Goal: Information Seeking & Learning: Find specific fact

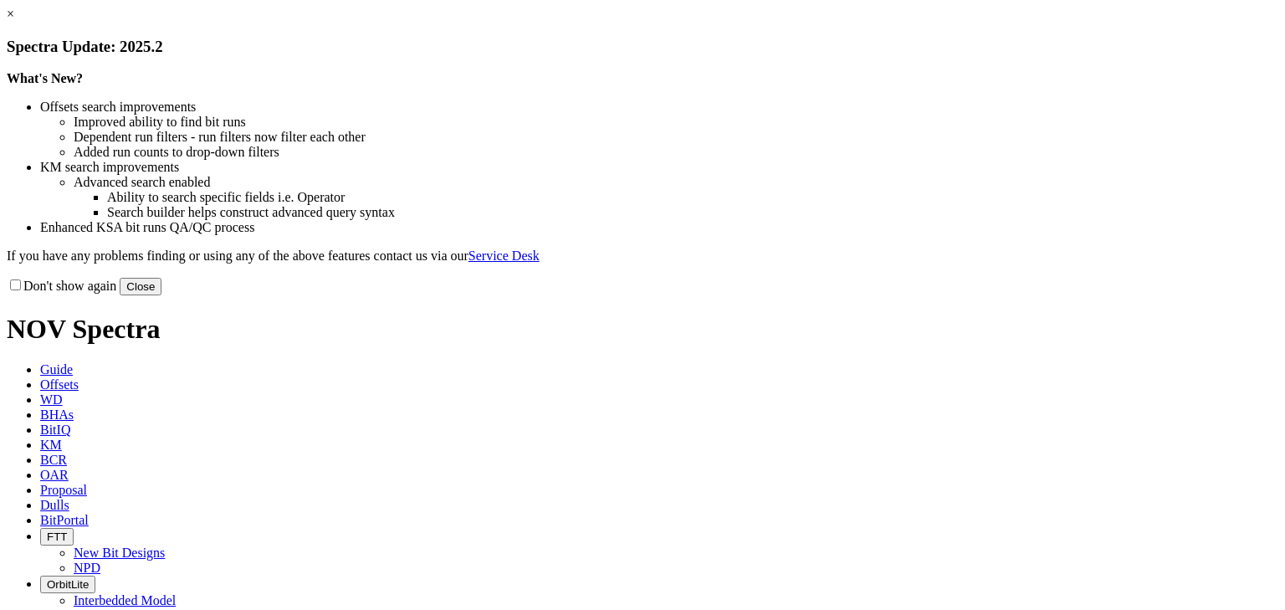
click at [14, 21] on link "×" at bounding box center [11, 14] width 8 height 14
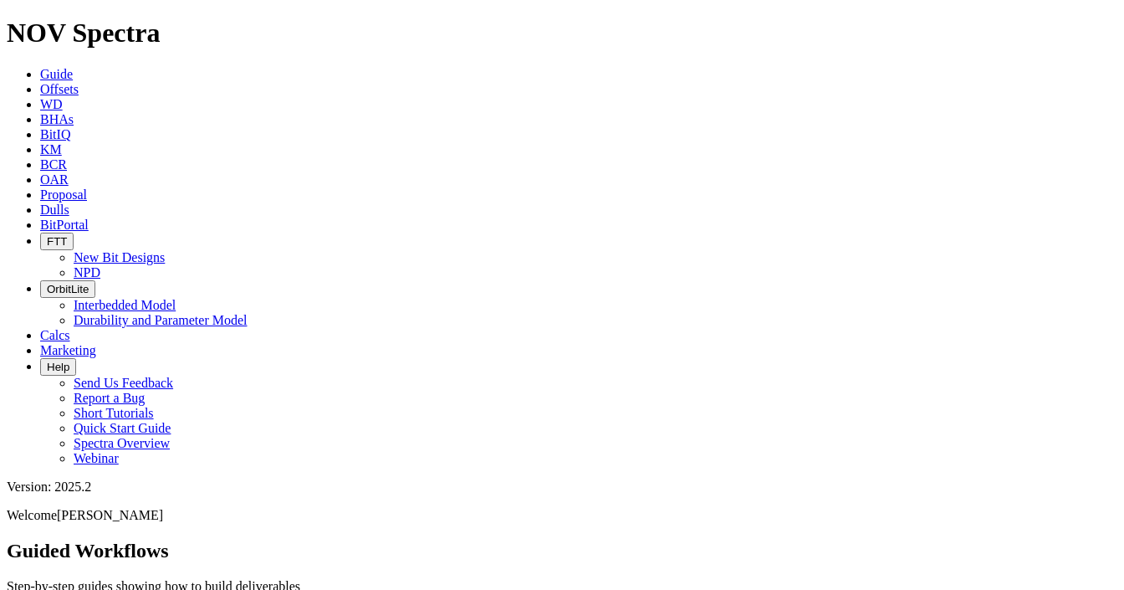
click at [40, 202] on icon at bounding box center [40, 209] width 0 height 14
paste input "F319265"
type input "F319265"
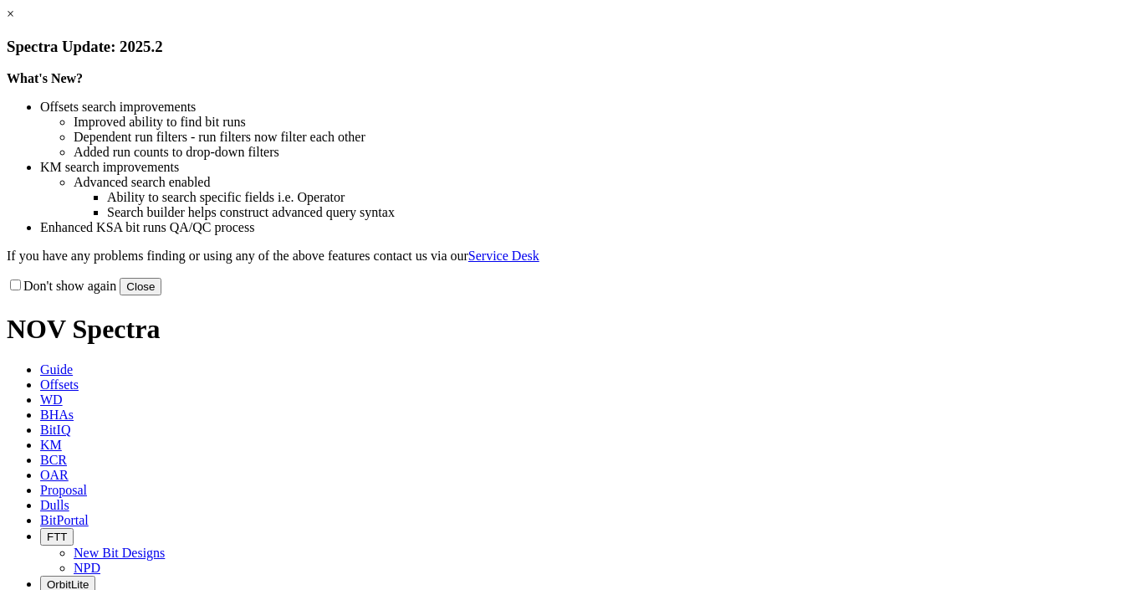
click at [14, 21] on link "×" at bounding box center [11, 14] width 8 height 14
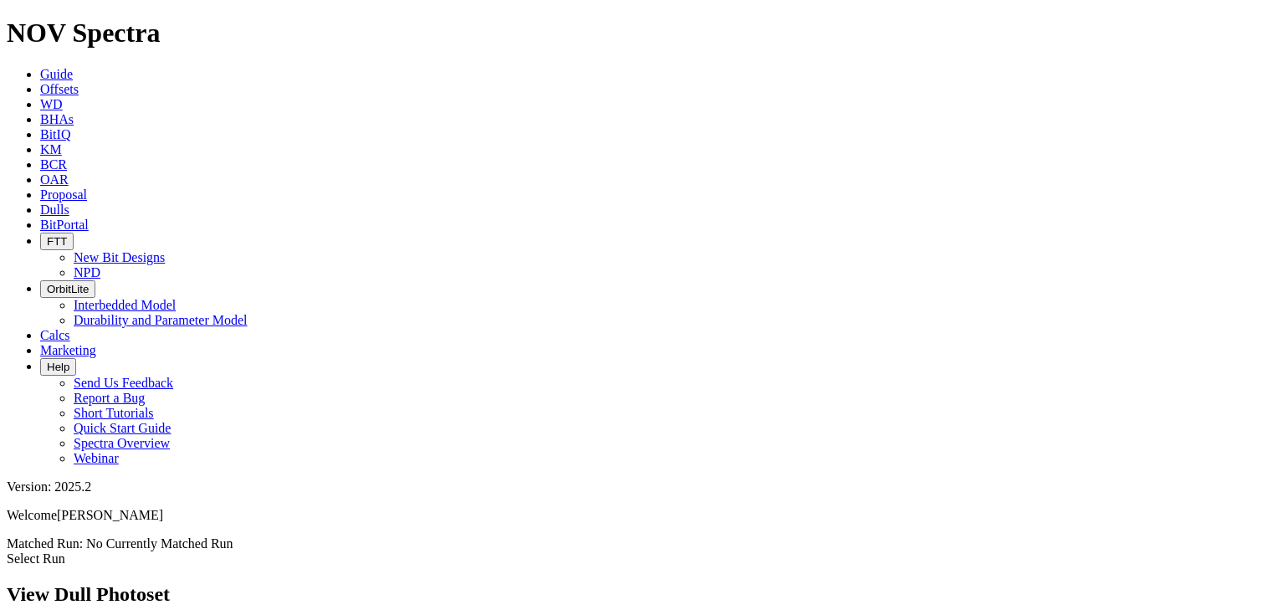
scroll to position [223, 0]
click at [69, 202] on link "Dulls" at bounding box center [54, 209] width 29 height 14
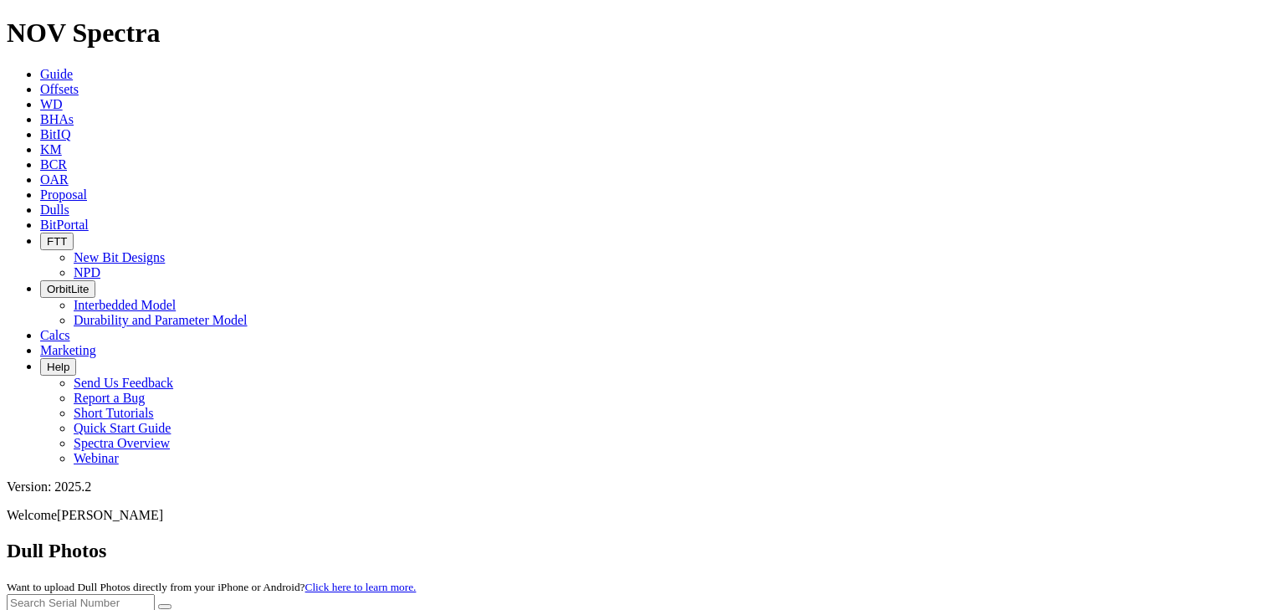
click at [155, 589] on input "text" at bounding box center [81, 603] width 148 height 18
paste input "A318686"
type input "A318686"
click at [171, 589] on button "submit" at bounding box center [164, 606] width 13 height 5
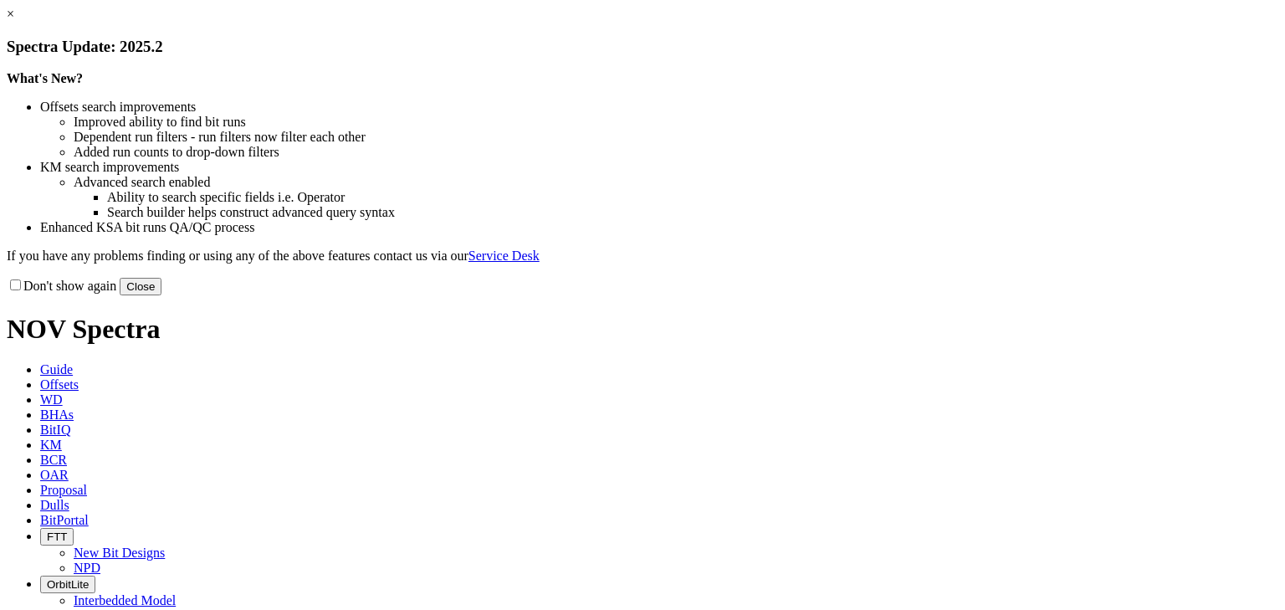
click at [14, 21] on link "×" at bounding box center [11, 14] width 8 height 14
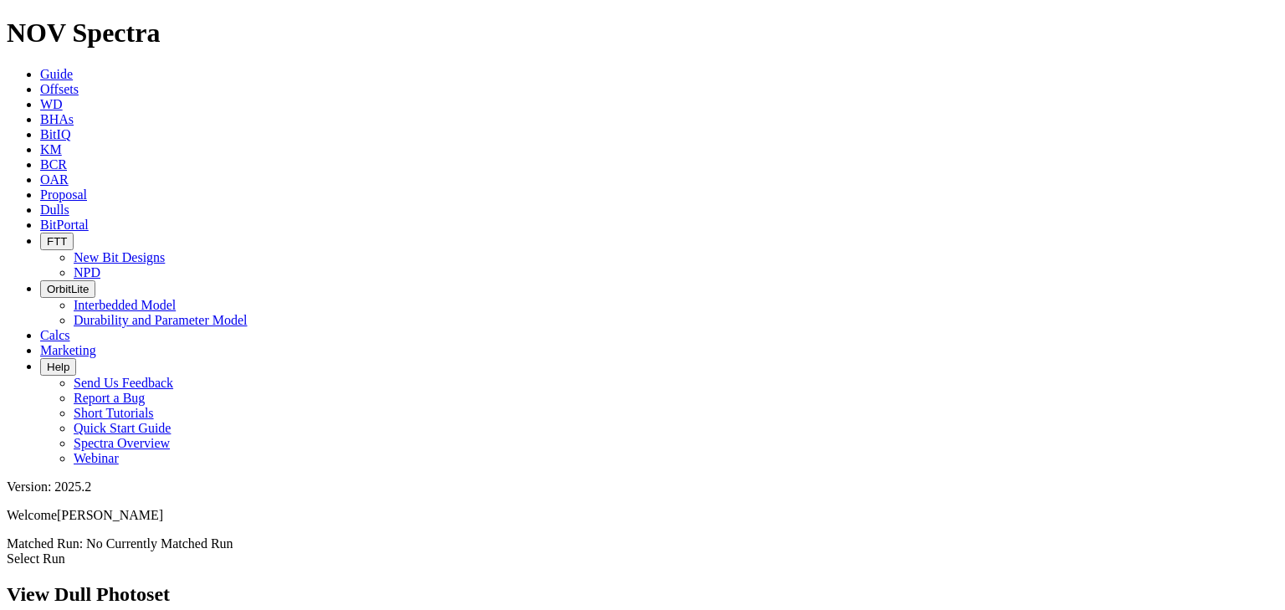
copy span "A318686"
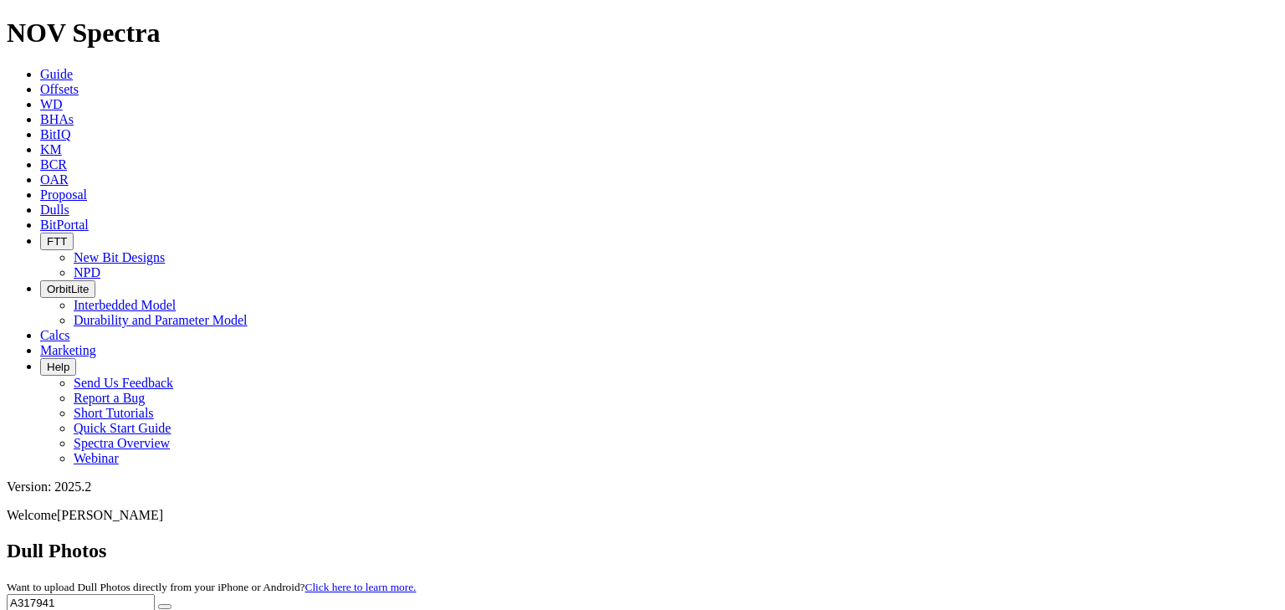
click at [926, 539] on div "Dull Photos Want to upload Dull Photos directly from your iPhone or Android? Cl…" at bounding box center [642, 583] width 1271 height 89
click at [155, 594] on input "A317941" at bounding box center [81, 603] width 148 height 18
paste input "0762"
type input "A310762"
click at [158, 604] on button "submit" at bounding box center [164, 606] width 13 height 5
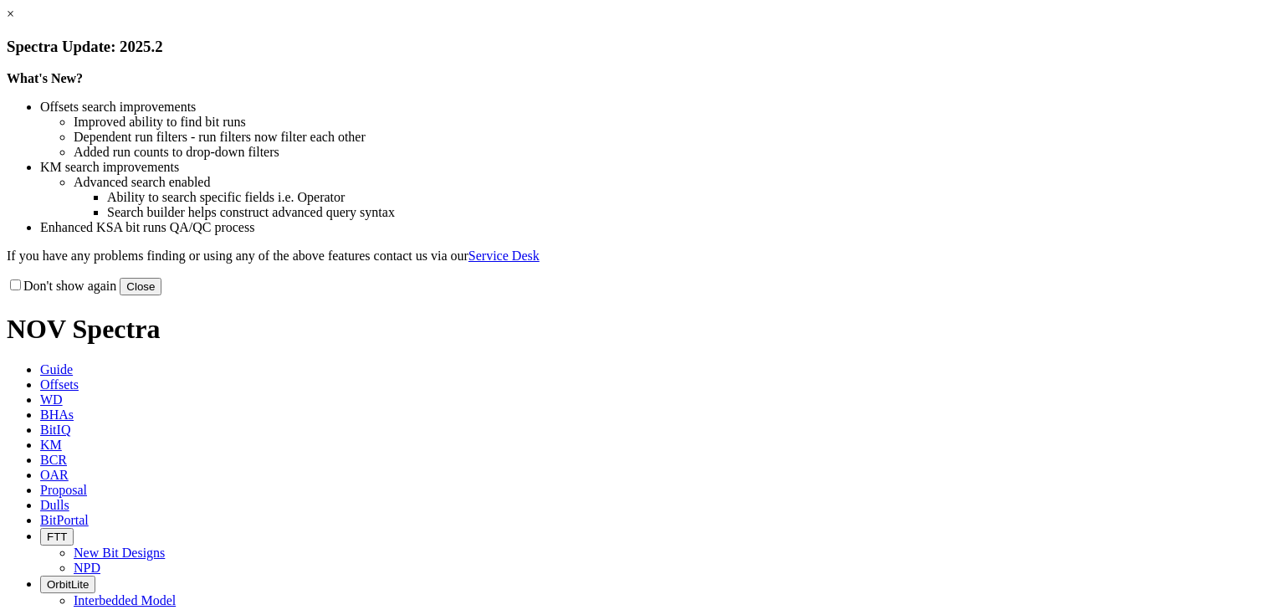
click at [14, 21] on link "×" at bounding box center [11, 14] width 8 height 14
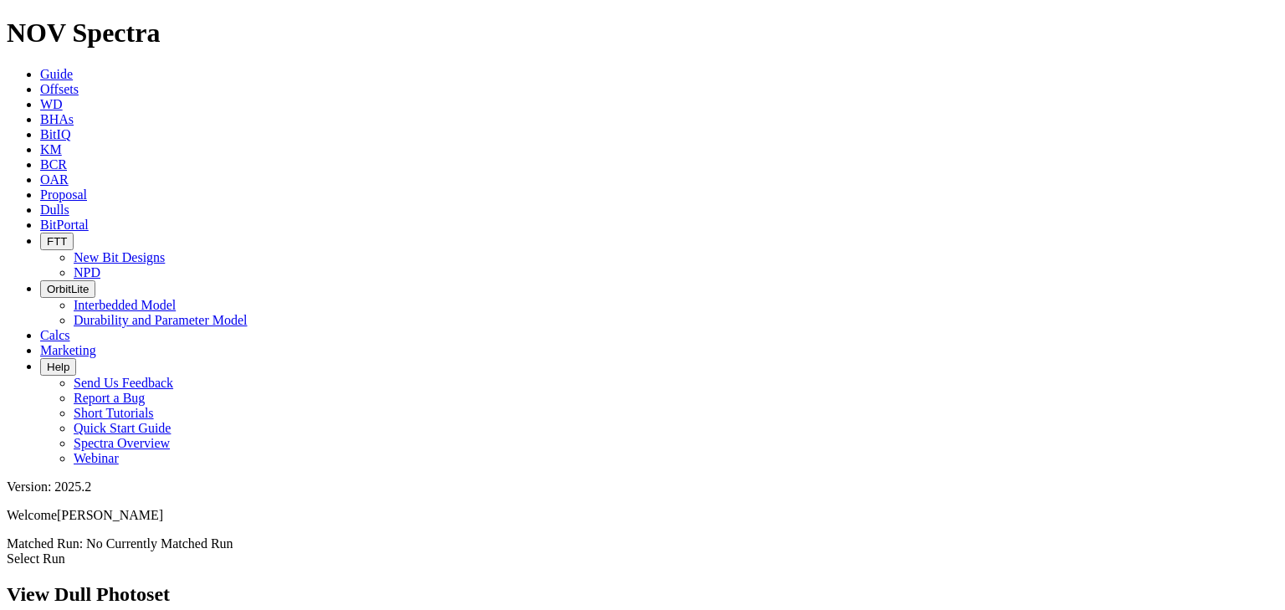
click at [69, 202] on link "Dulls" at bounding box center [54, 209] width 29 height 14
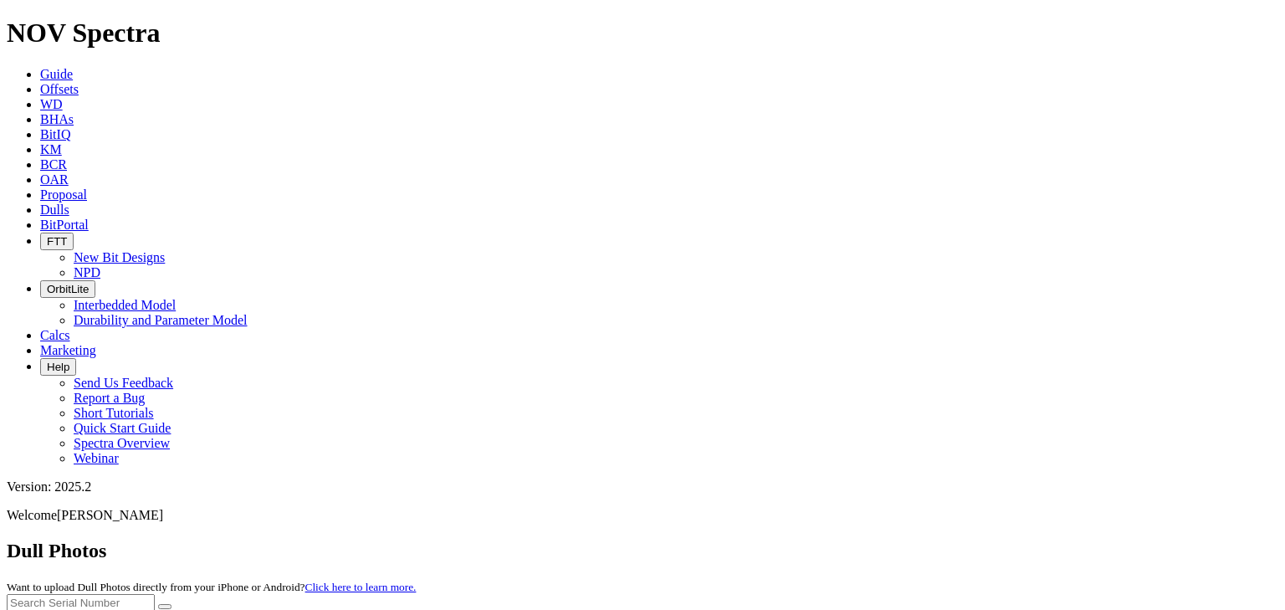
click at [954, 79] on body "Spectra is built to be used with Google Chrome. Please switch browsers. NOV Spe…" at bounding box center [642, 323] width 1271 height 611
click at [155, 594] on input "text" at bounding box center [81, 603] width 148 height 18
paste input "A310762"
type input "A310762"
click at [171, 604] on button "submit" at bounding box center [164, 606] width 13 height 5
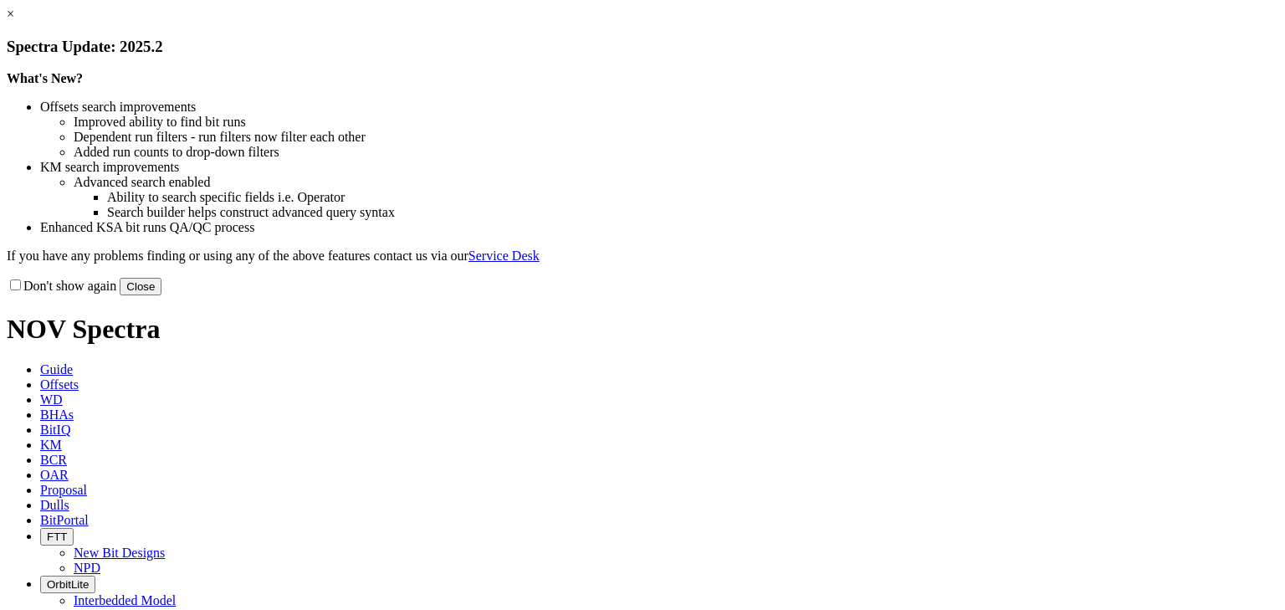
click at [14, 21] on link "×" at bounding box center [11, 14] width 8 height 14
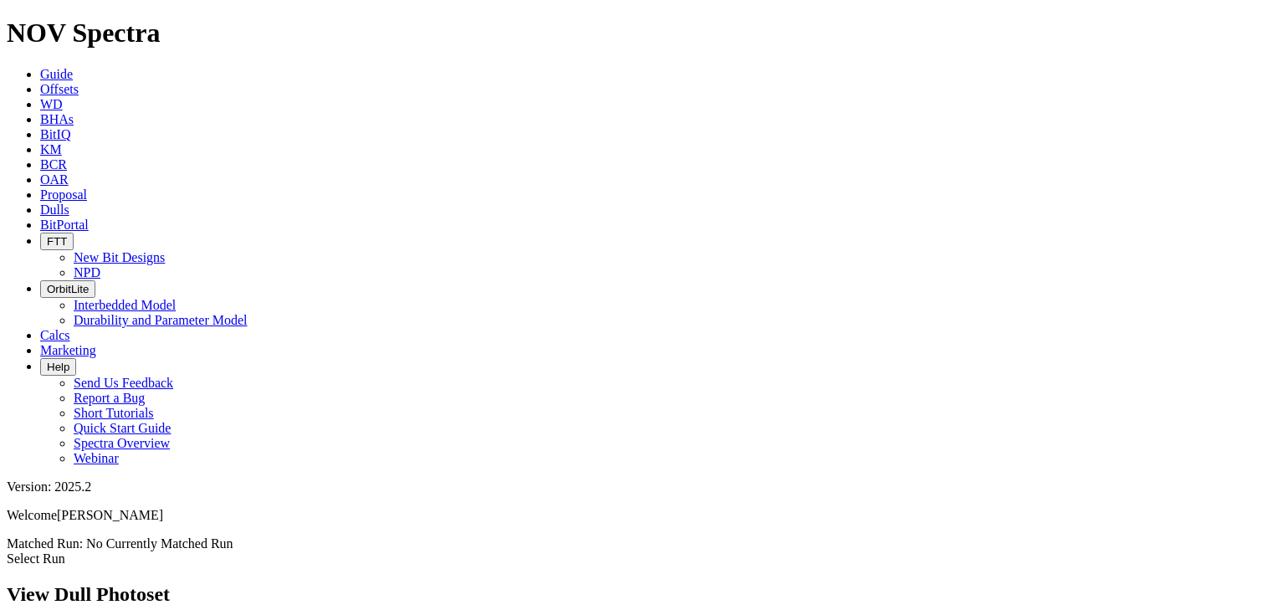
scroll to position [2174, 0]
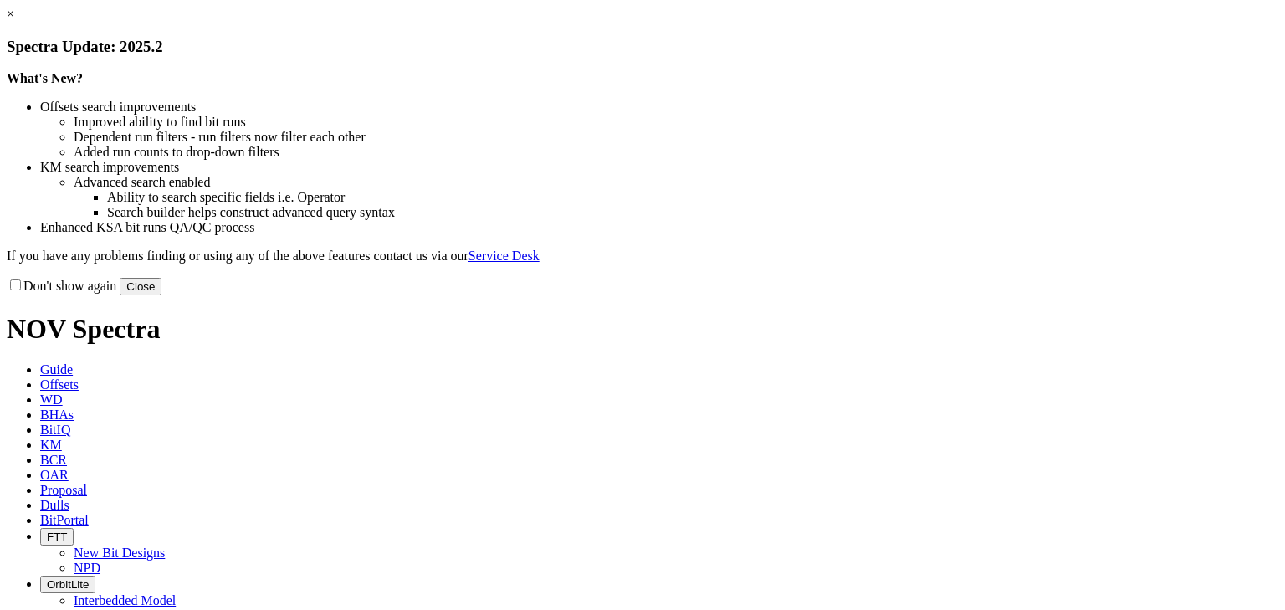
drag, startPoint x: 1000, startPoint y: 127, endPoint x: 669, endPoint y: 68, distance: 336.5
click at [14, 21] on link "×" at bounding box center [11, 14] width 8 height 14
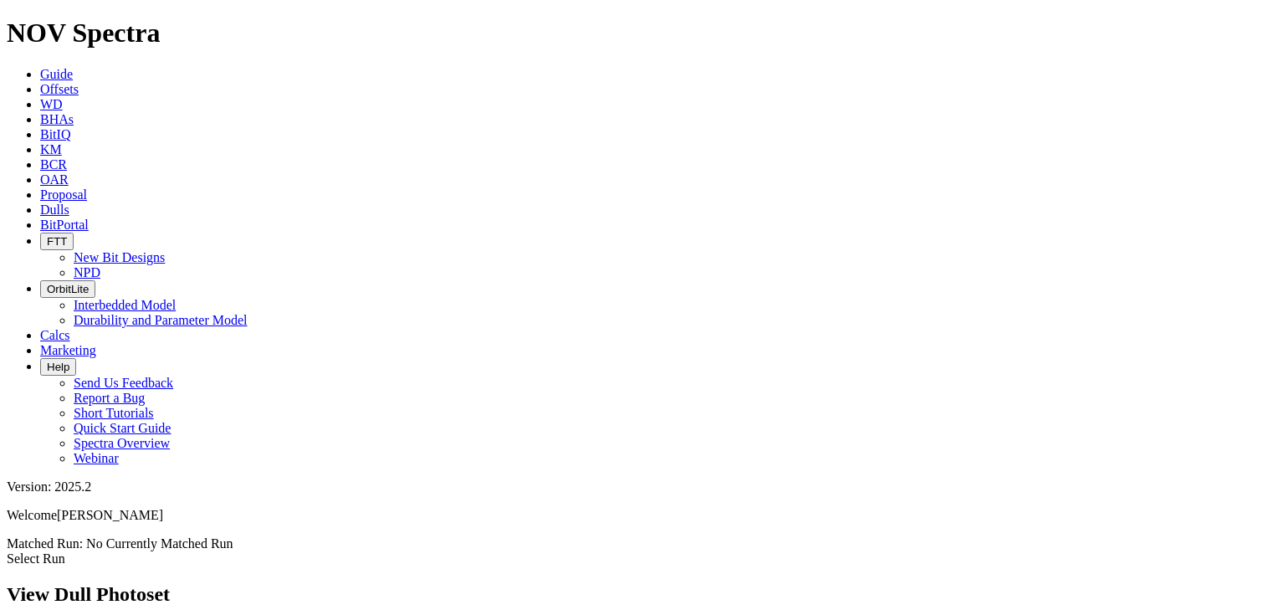
click at [69, 202] on link "Dulls" at bounding box center [54, 209] width 29 height 14
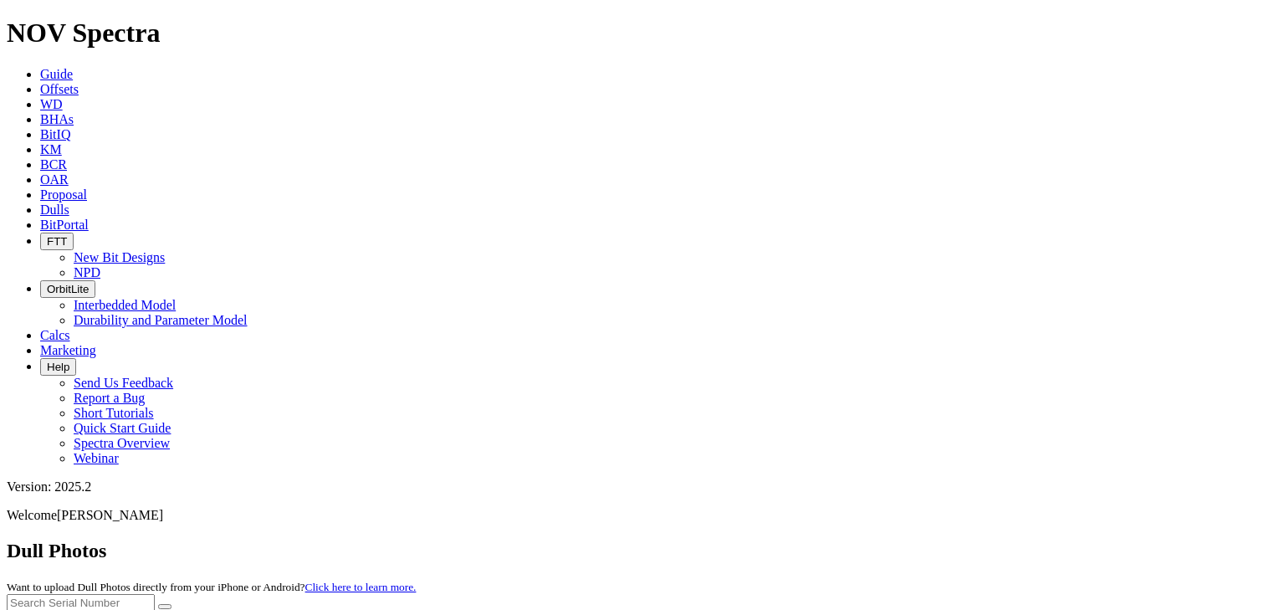
click at [155, 594] on input "text" at bounding box center [81, 603] width 148 height 18
paste input "A316700"
type input "A316700"
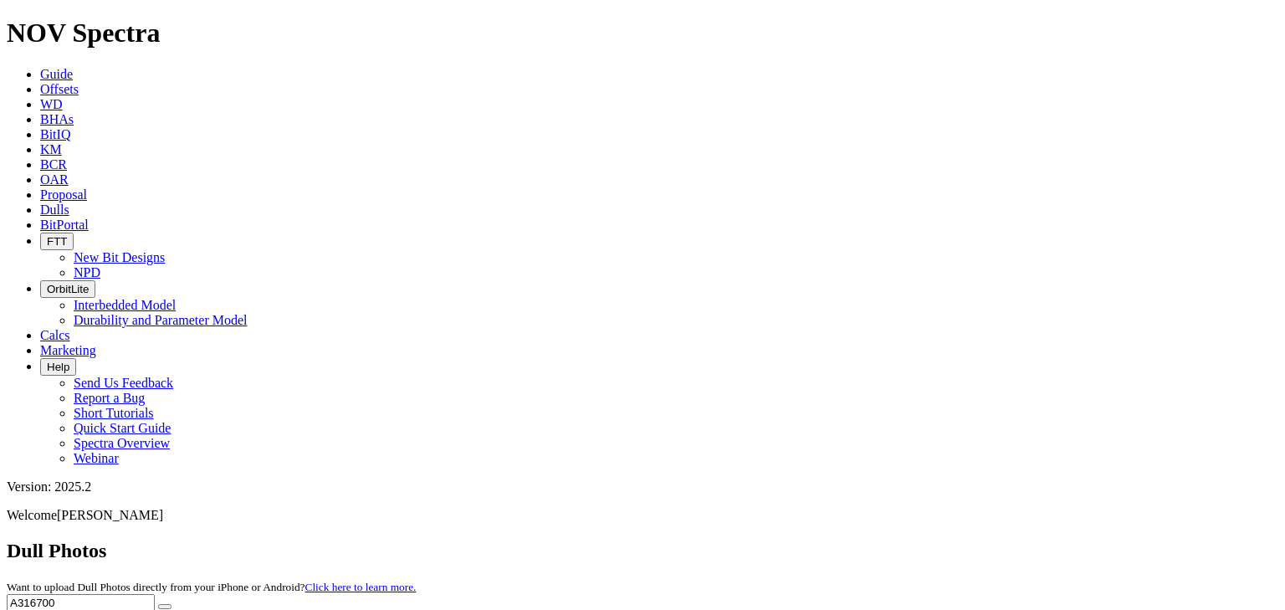
click at [171, 604] on button "submit" at bounding box center [164, 606] width 13 height 5
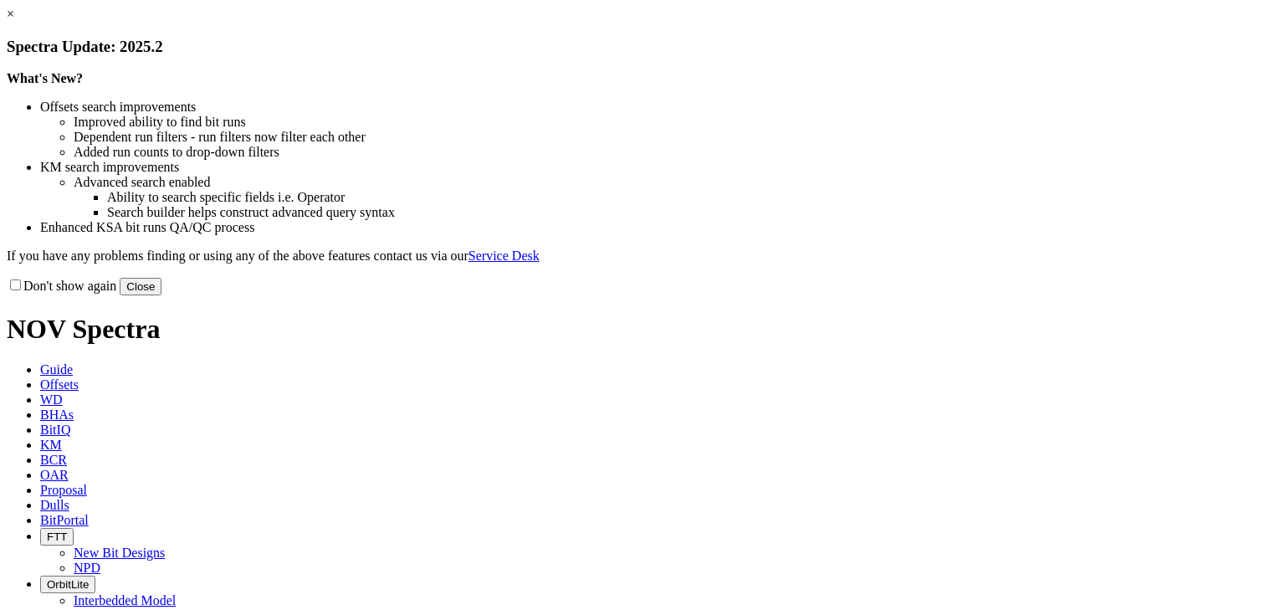
click at [14, 21] on link "×" at bounding box center [11, 14] width 8 height 14
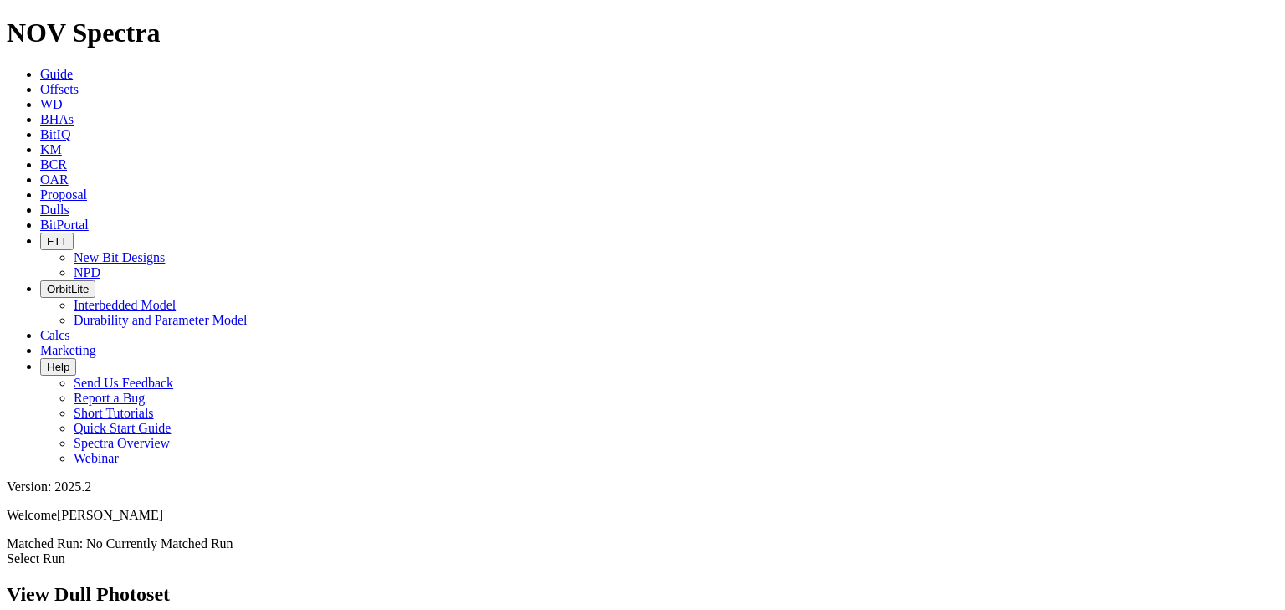
copy span "A316700"
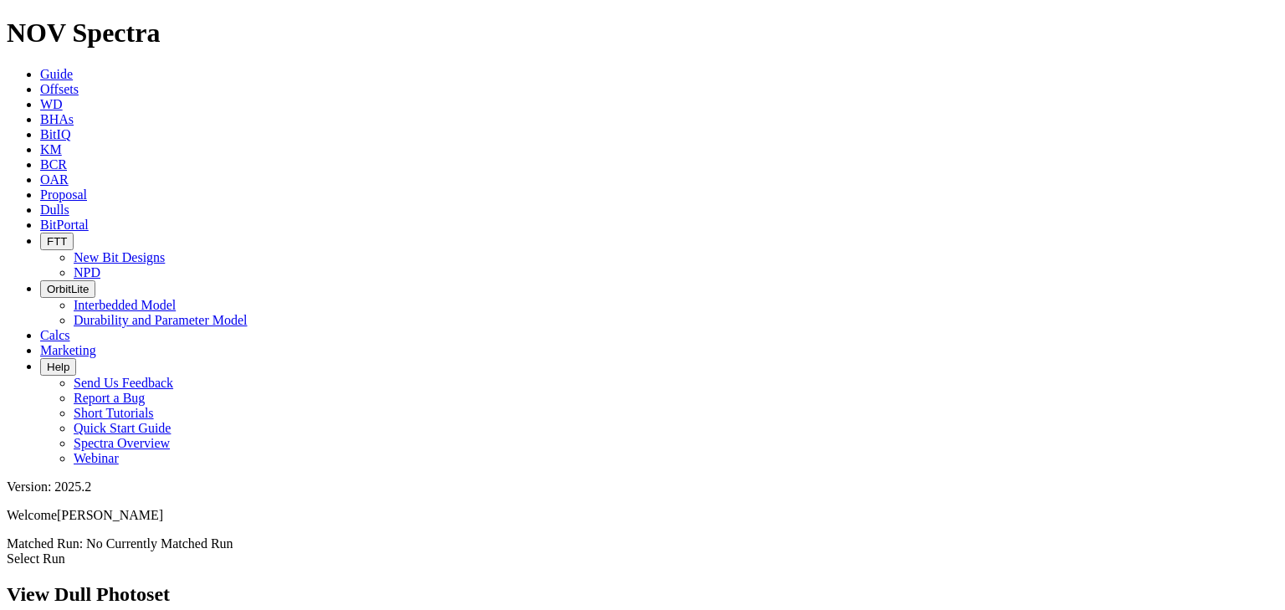
click at [69, 202] on span "Dulls" at bounding box center [54, 209] width 29 height 14
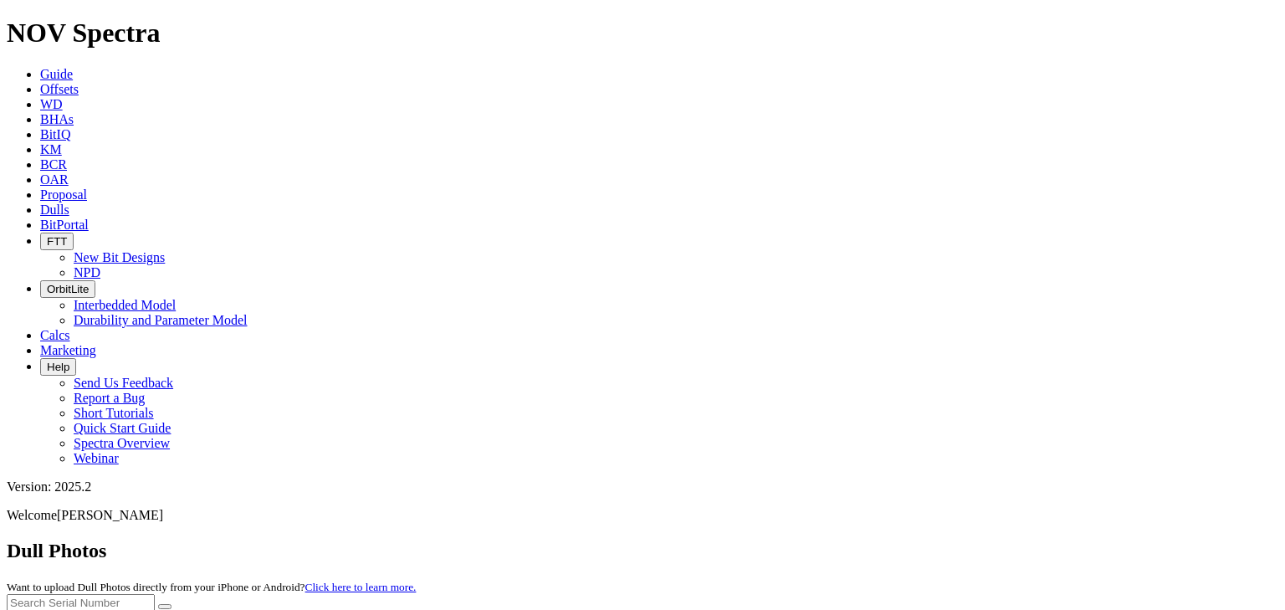
click at [155, 594] on input "text" at bounding box center [81, 603] width 148 height 18
paste input "A316700"
click at [171, 604] on button "submit" at bounding box center [164, 606] width 13 height 5
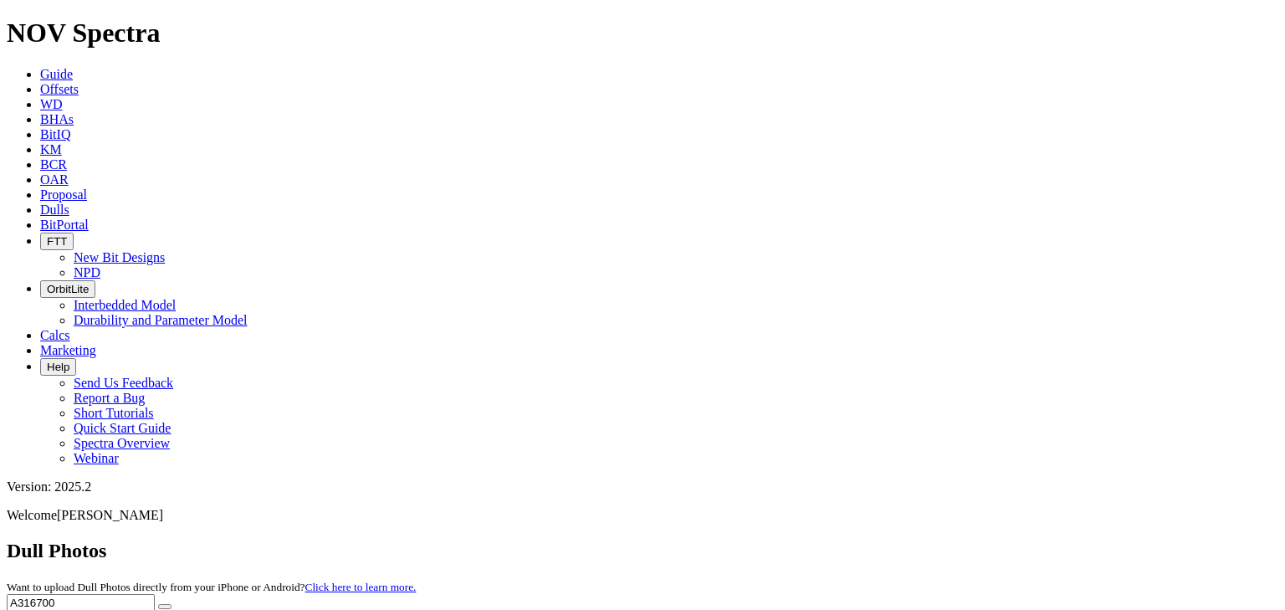
click at [155, 594] on input "A316700" at bounding box center [81, 603] width 148 height 18
paste input "8682"
type input "A318682"
click at [165, 606] on icon "submit" at bounding box center [165, 606] width 0 height 0
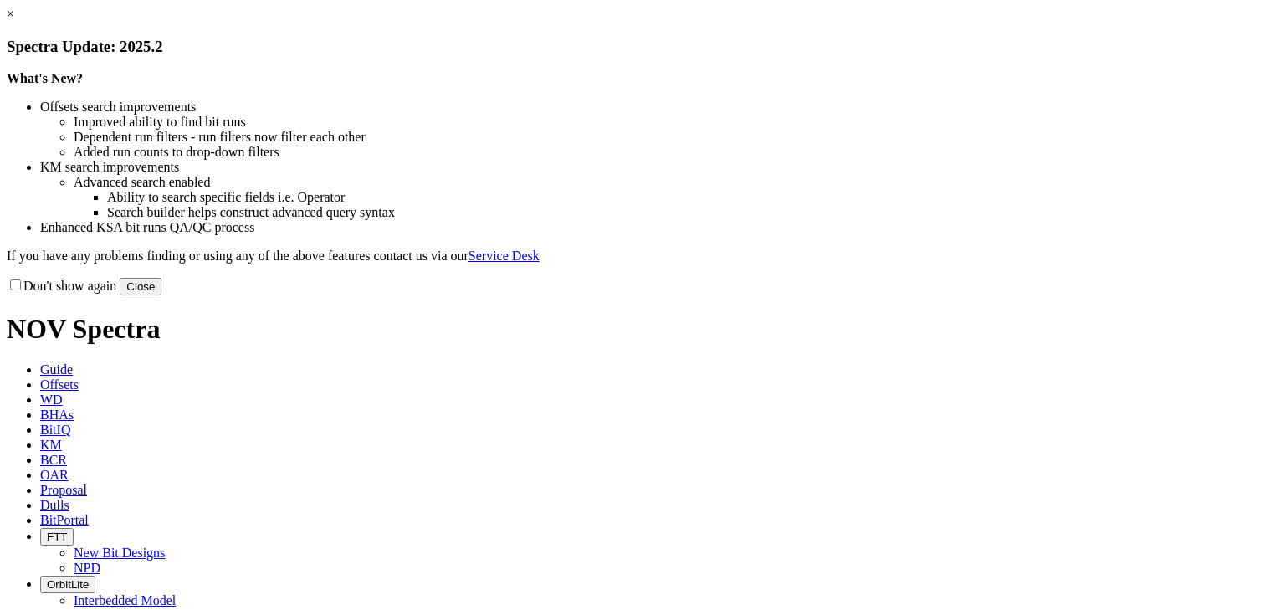
click at [161, 295] on button "Close" at bounding box center [141, 287] width 42 height 18
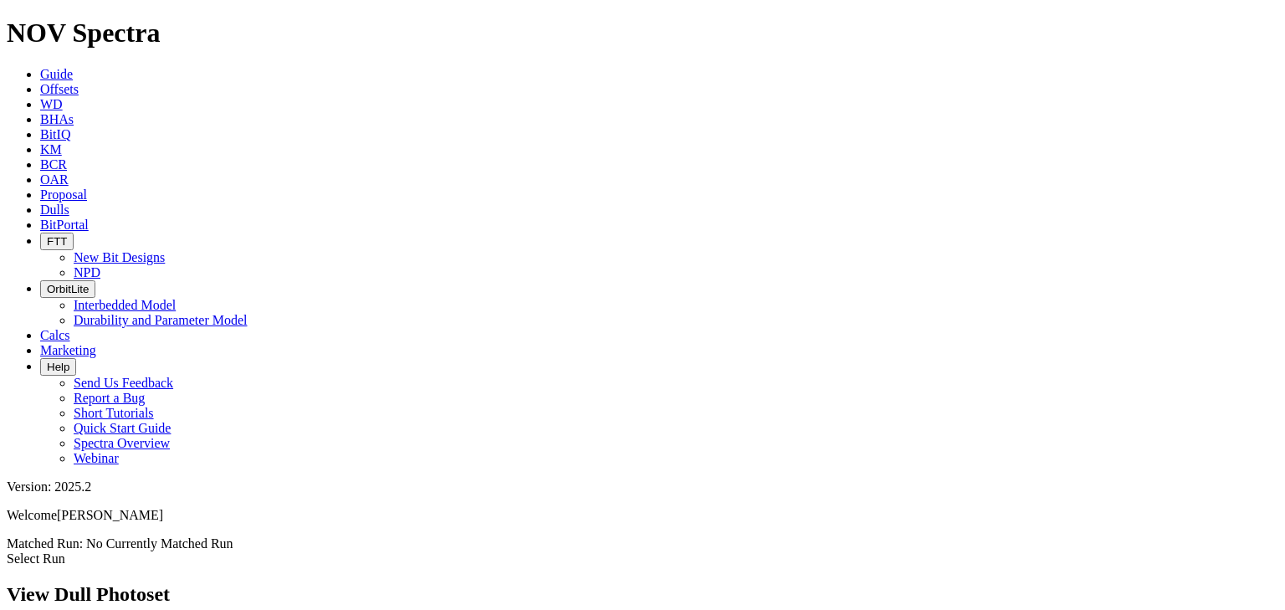
scroll to position [1940, 0]
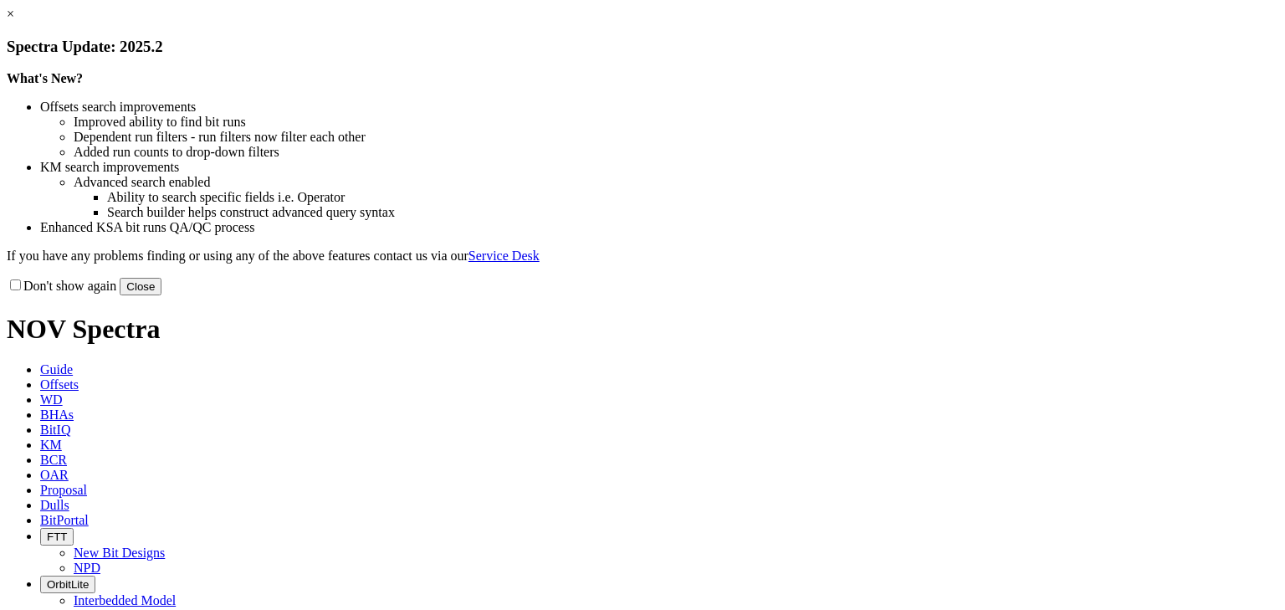
click at [14, 21] on link "×" at bounding box center [11, 14] width 8 height 14
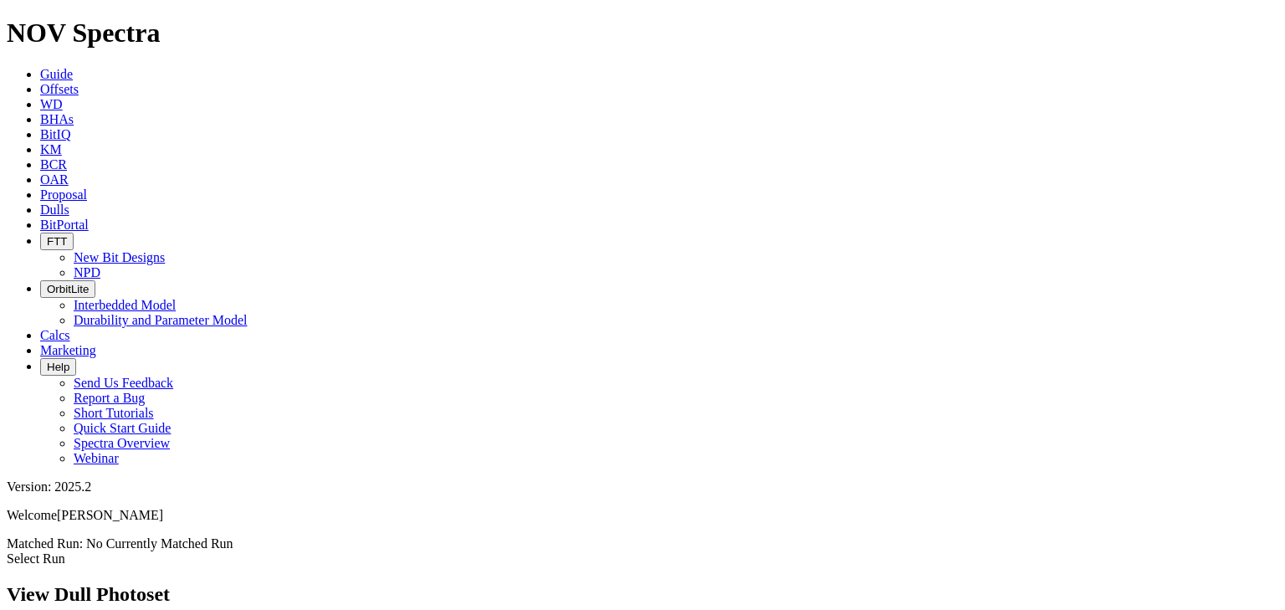
click at [69, 202] on span "Dulls" at bounding box center [54, 209] width 29 height 14
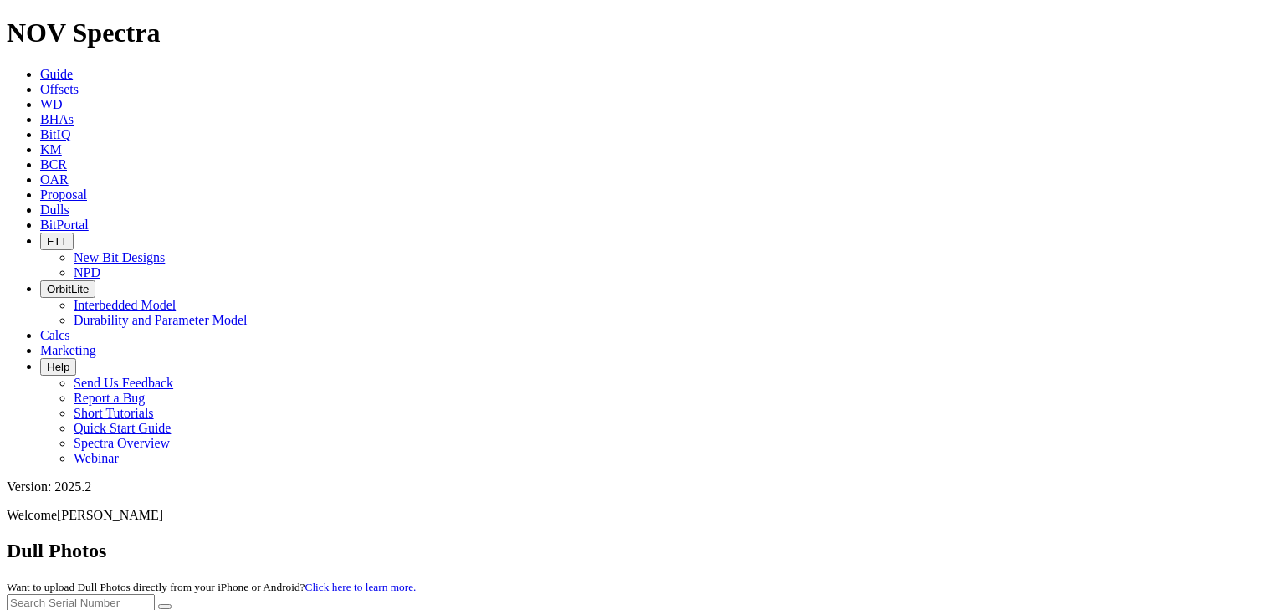
click at [155, 594] on input "text" at bounding box center [81, 603] width 148 height 18
paste input "F319261"
click at [171, 604] on button "submit" at bounding box center [164, 606] width 13 height 5
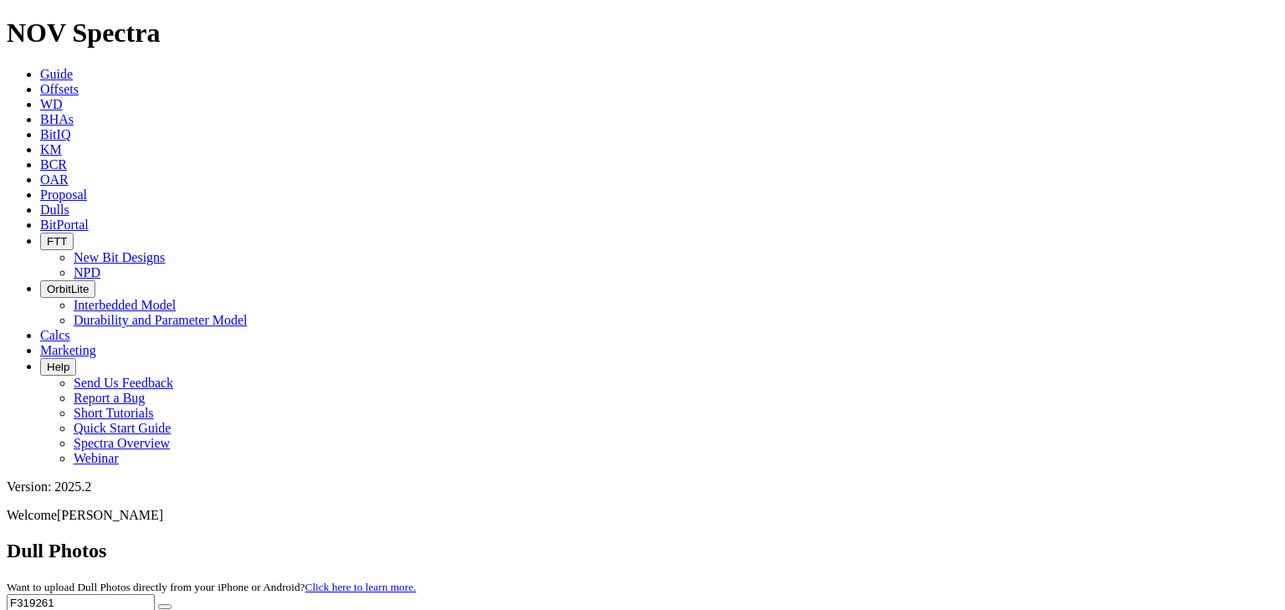
click at [155, 594] on input "F319261" at bounding box center [81, 603] width 148 height 18
paste input "A318103"
type input "A318103"
click at [165, 606] on icon "submit" at bounding box center [165, 606] width 0 height 0
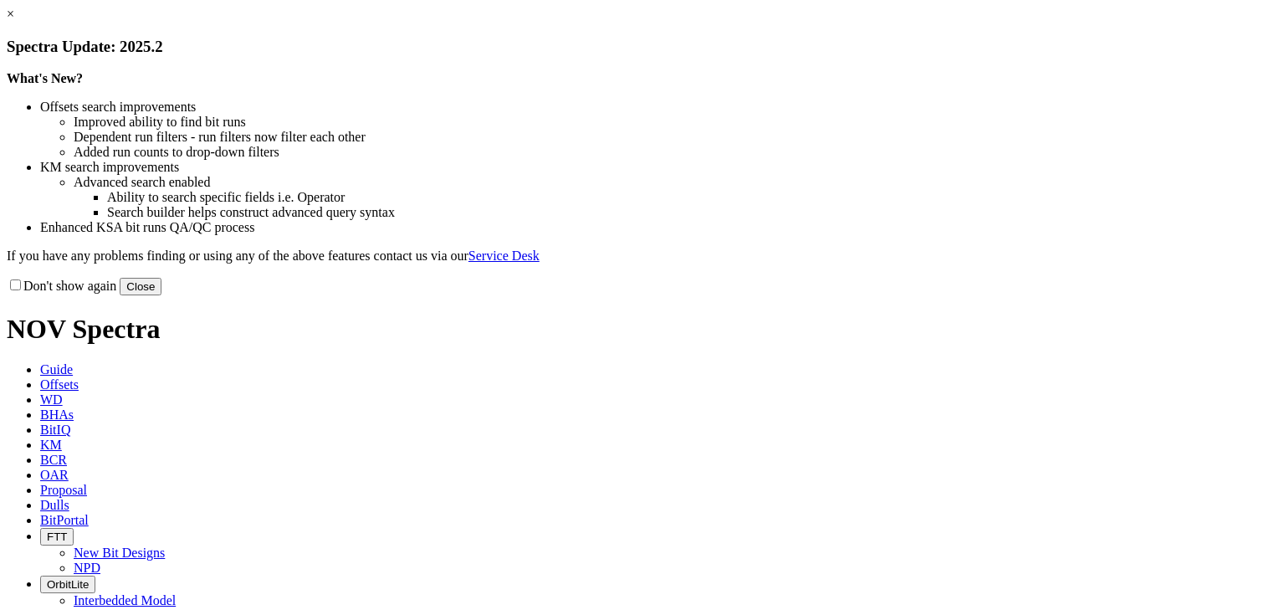
click at [14, 21] on link "×" at bounding box center [11, 14] width 8 height 14
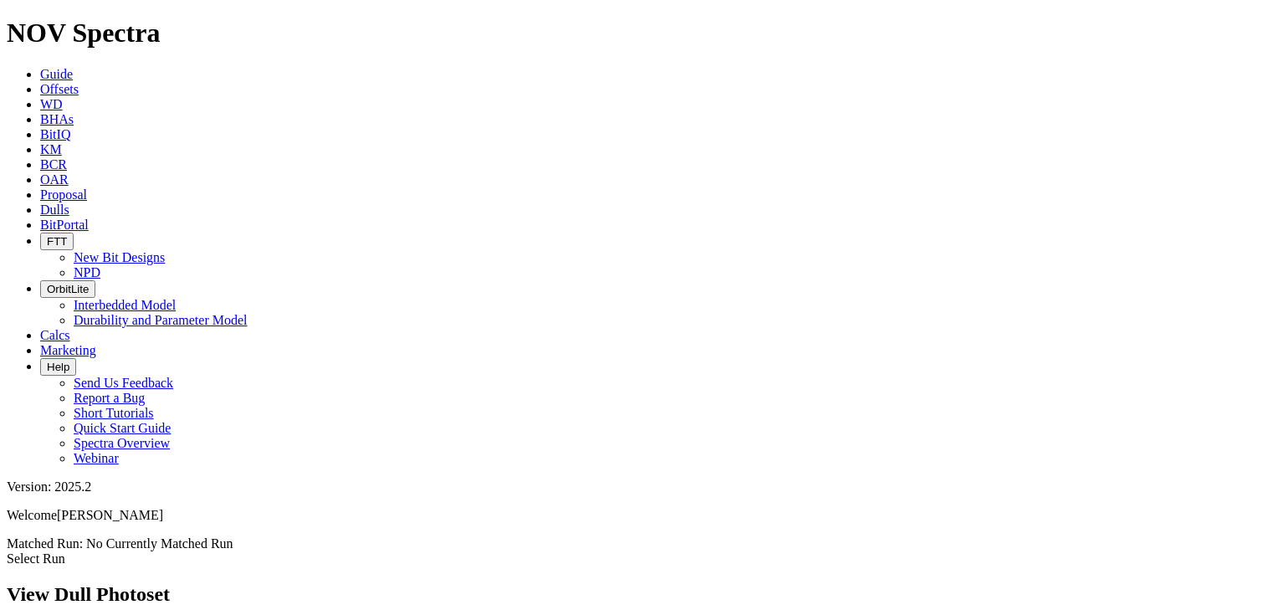
scroll to position [2141, 0]
click at [40, 202] on icon at bounding box center [40, 209] width 0 height 14
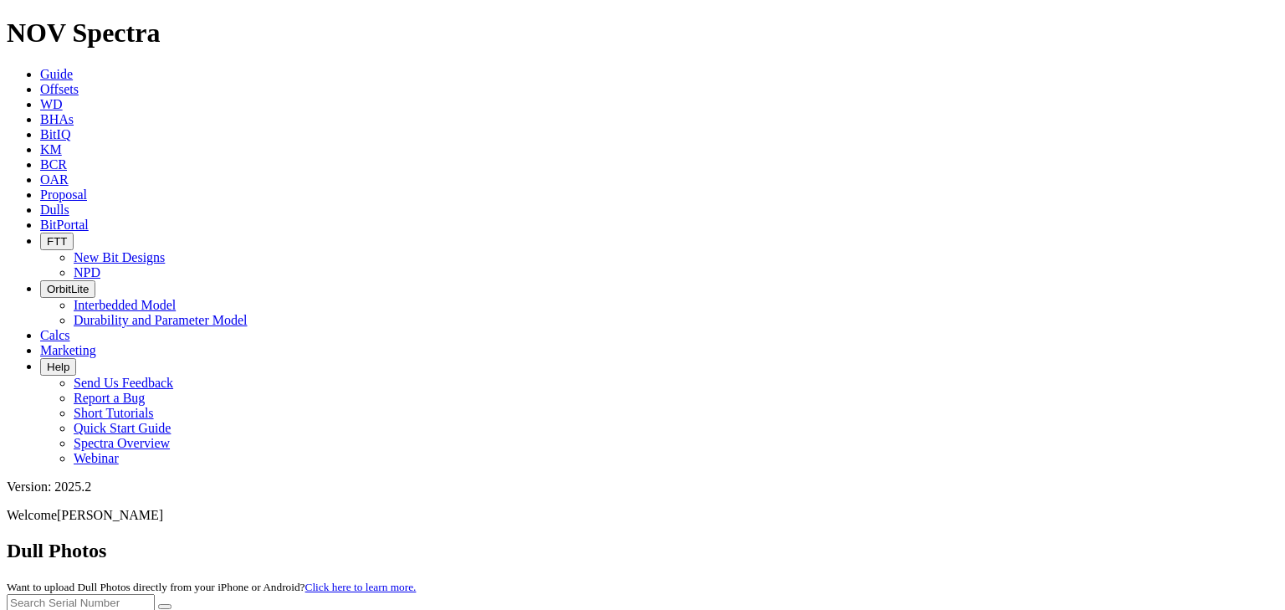
click at [155, 594] on input "text" at bounding box center [81, 603] width 148 height 18
paste input "F319263"
type input "F319263"
click at [165, 606] on icon "submit" at bounding box center [165, 606] width 0 height 0
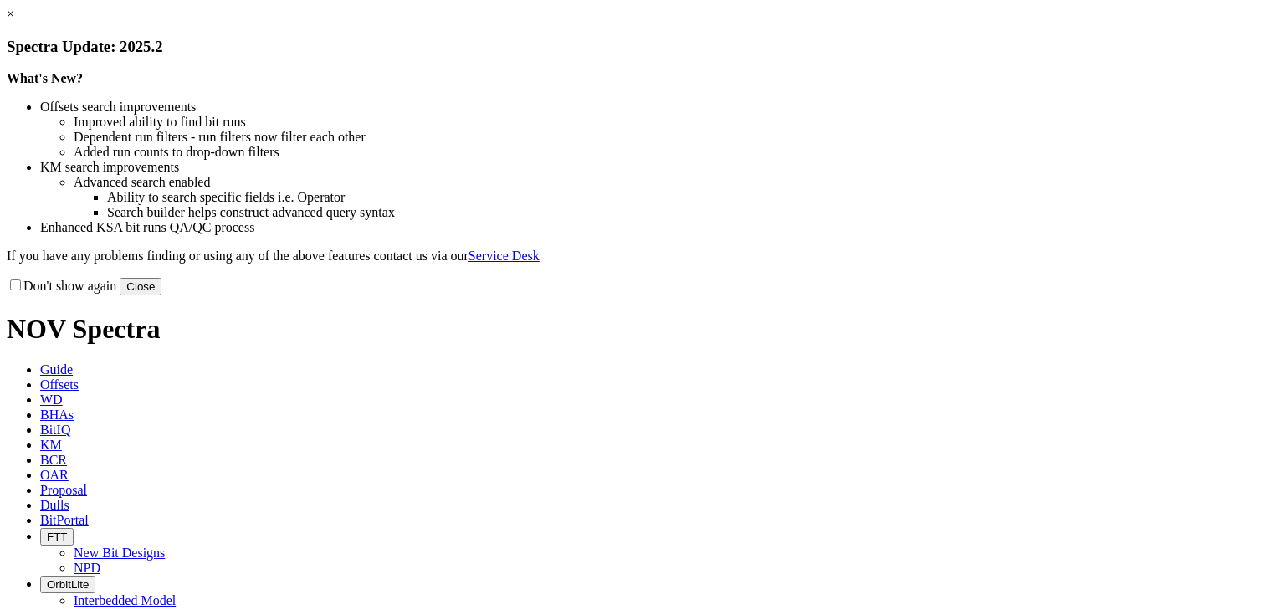
click at [14, 21] on link "×" at bounding box center [11, 14] width 8 height 14
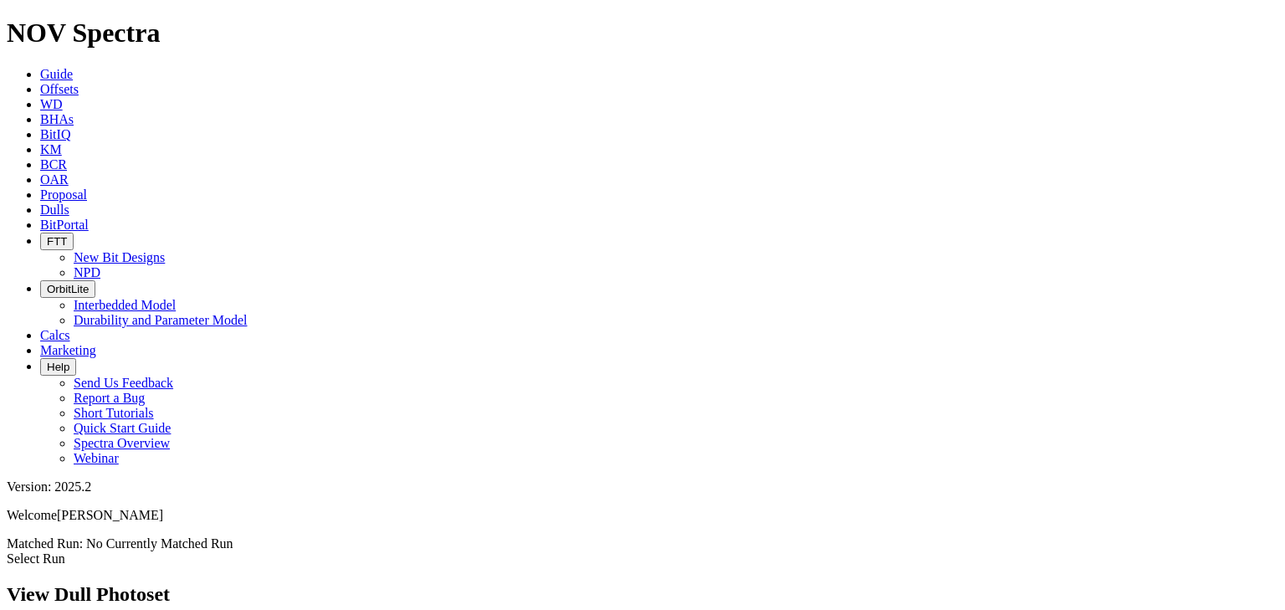
scroll to position [67, 0]
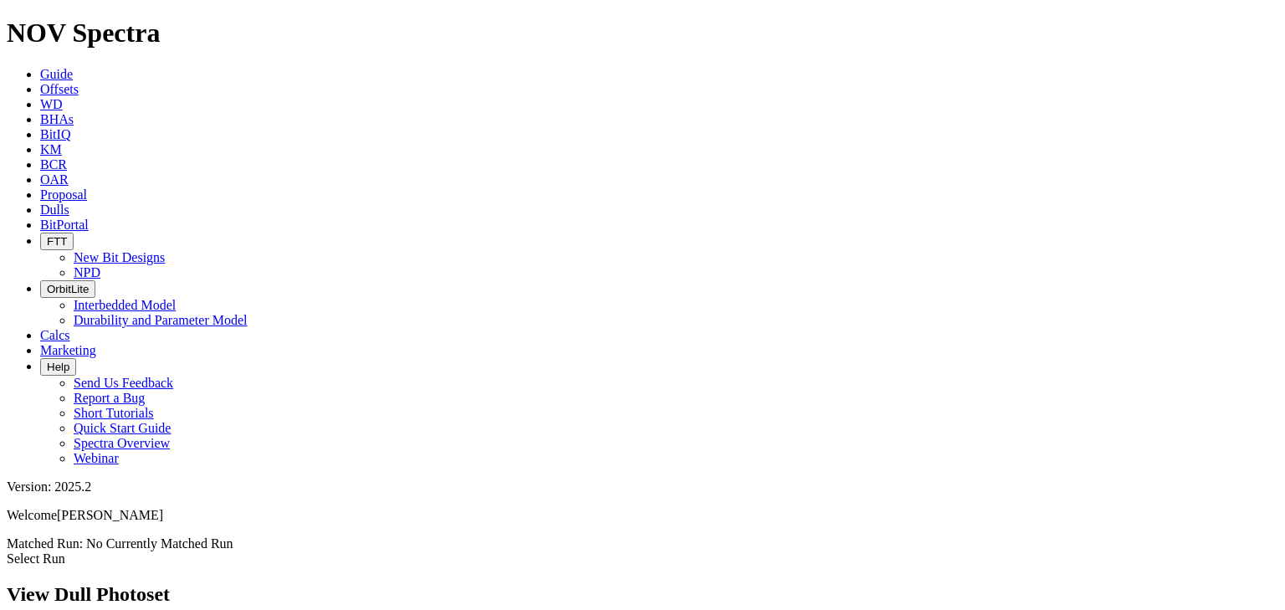
scroll to position [0, 0]
drag, startPoint x: 100, startPoint y: 351, endPoint x: 178, endPoint y: 351, distance: 78.6
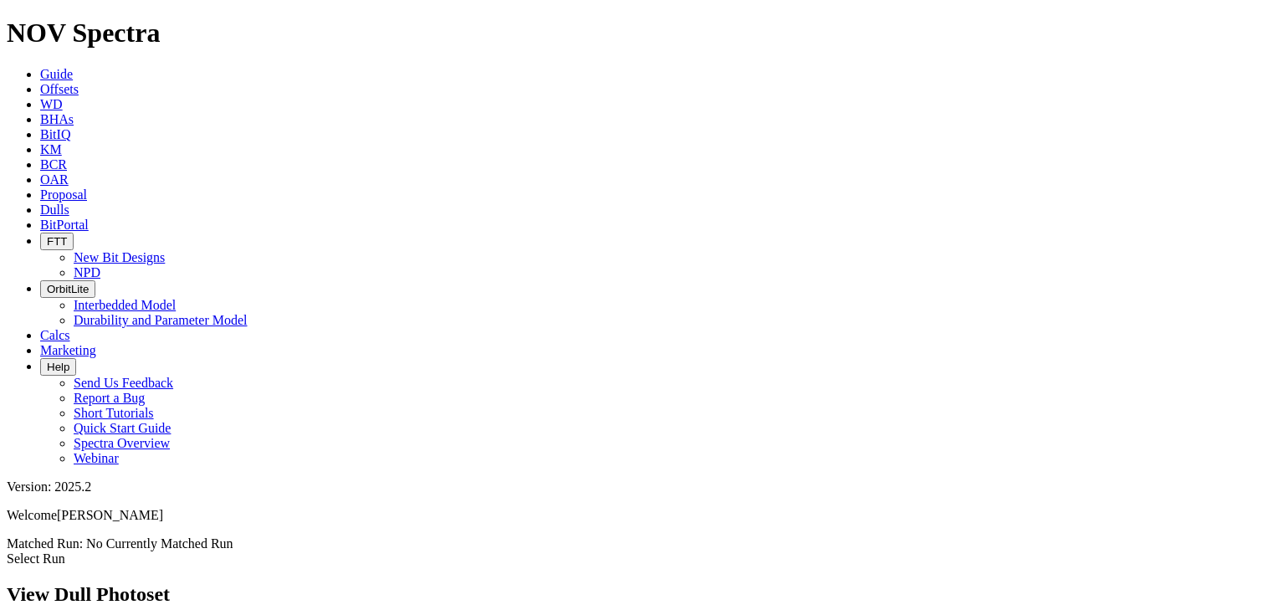
drag, startPoint x: 162, startPoint y: 345, endPoint x: -11, endPoint y: 192, distance: 231.1
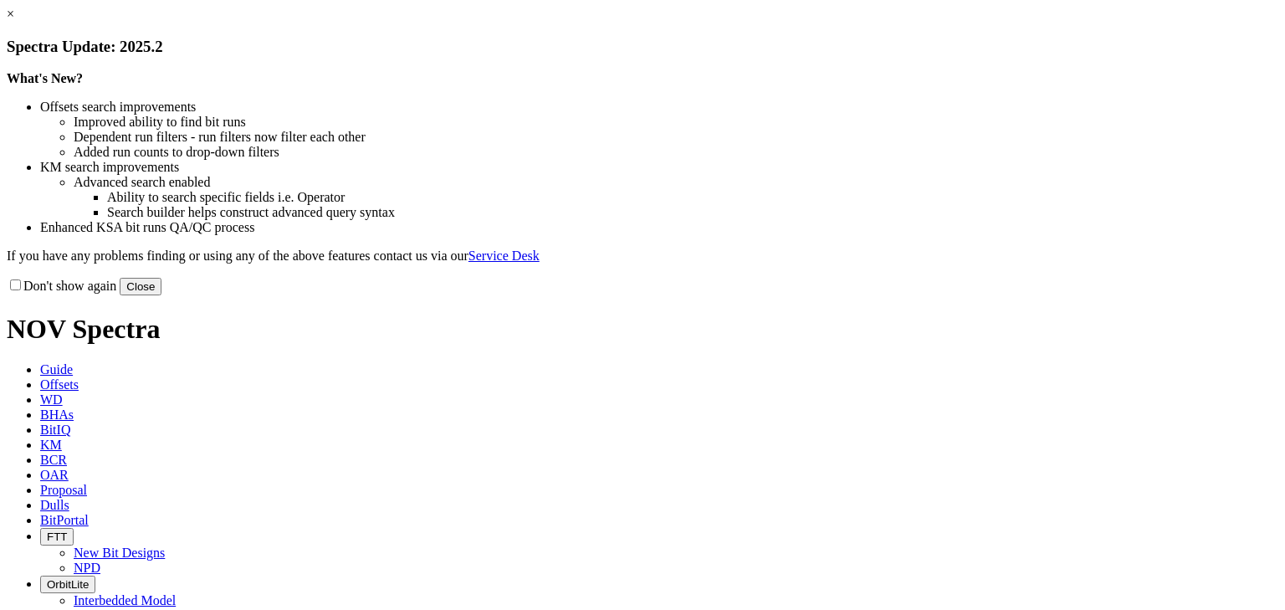
click at [14, 21] on link "×" at bounding box center [11, 14] width 8 height 14
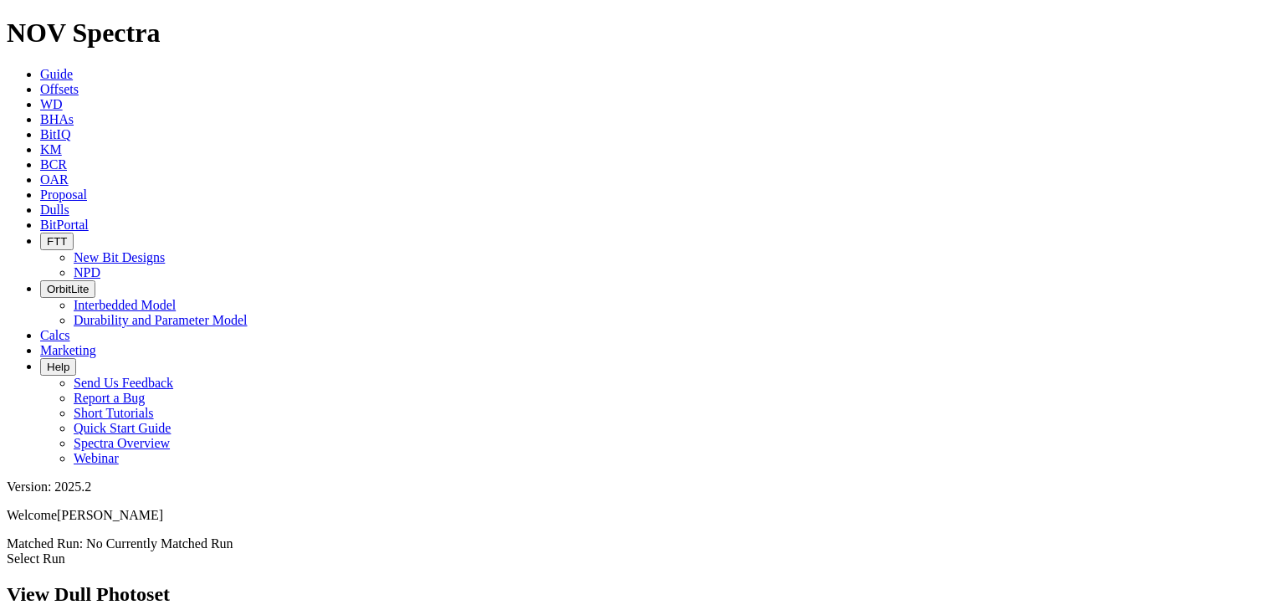
scroll to position [201, 0]
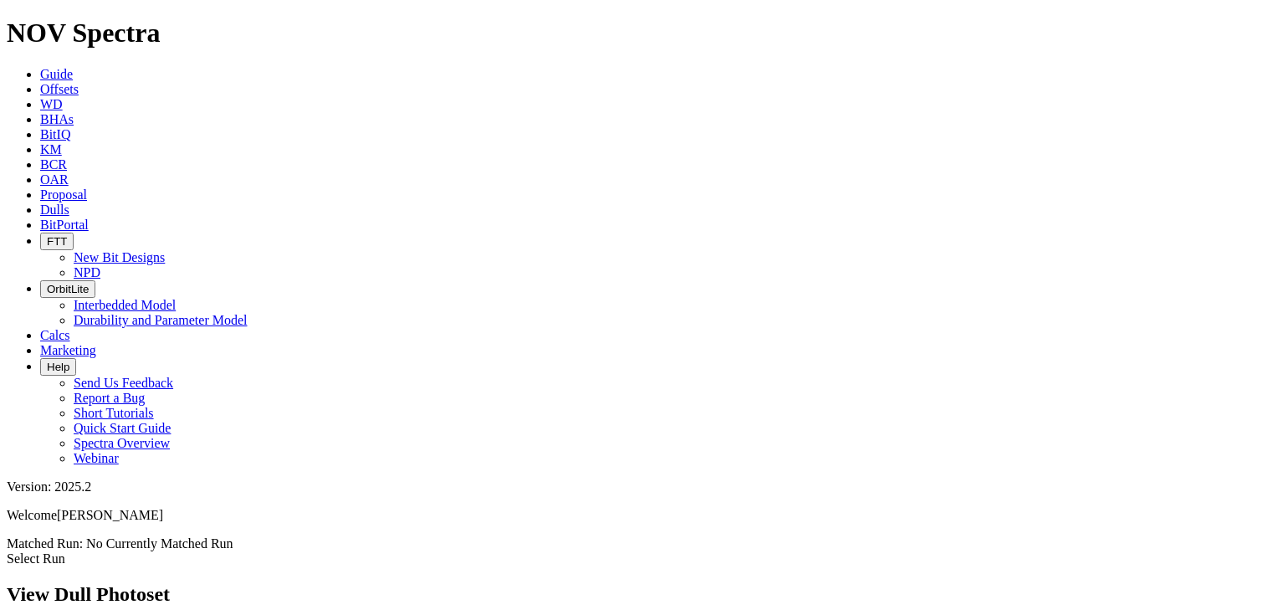
click at [40, 202] on icon at bounding box center [40, 209] width 0 height 14
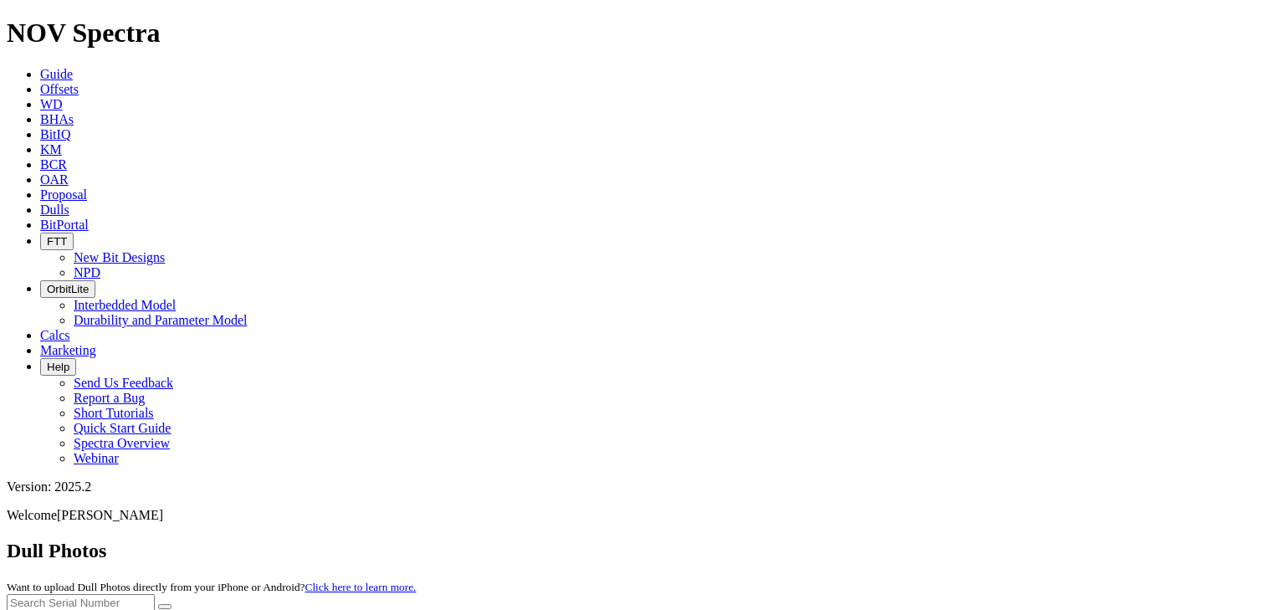
click at [155, 594] on input "text" at bounding box center [81, 603] width 148 height 18
paste input "A318567"
type input "A318567"
click at [165, 606] on icon "submit" at bounding box center [165, 606] width 0 height 0
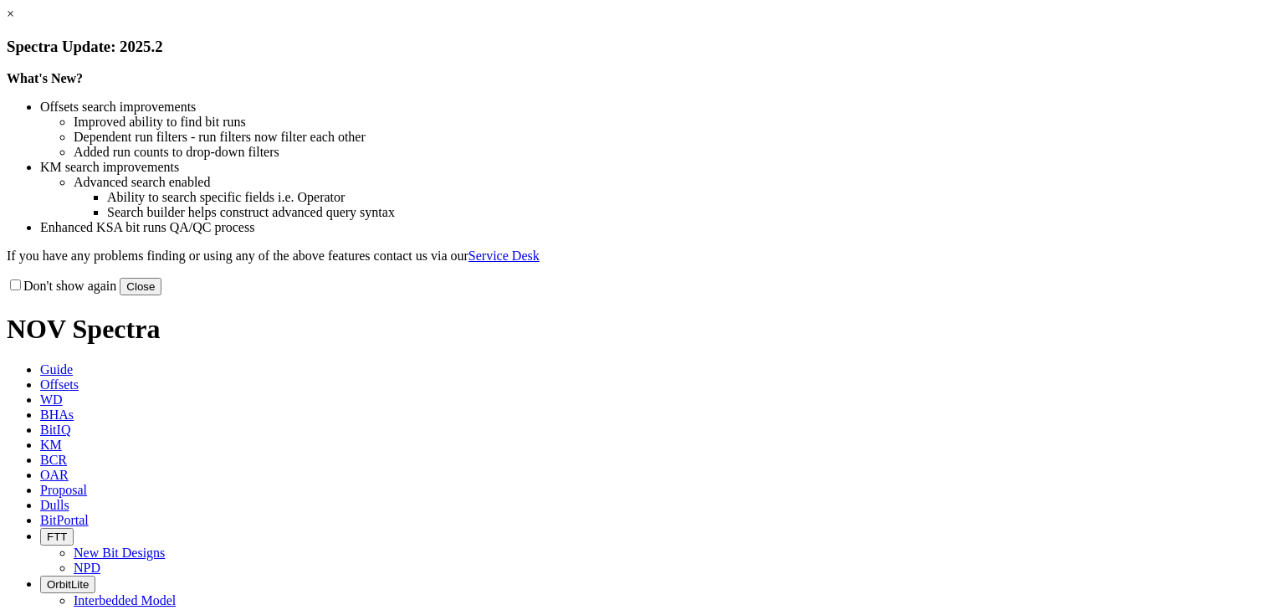
click at [14, 21] on link "×" at bounding box center [11, 14] width 8 height 14
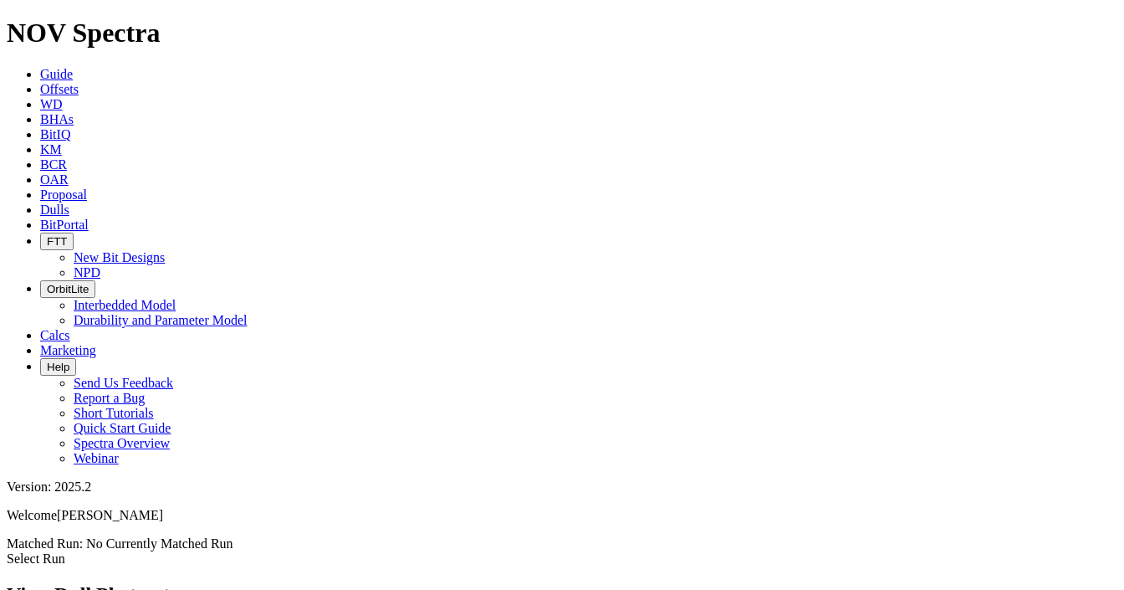
scroll to position [67, 0]
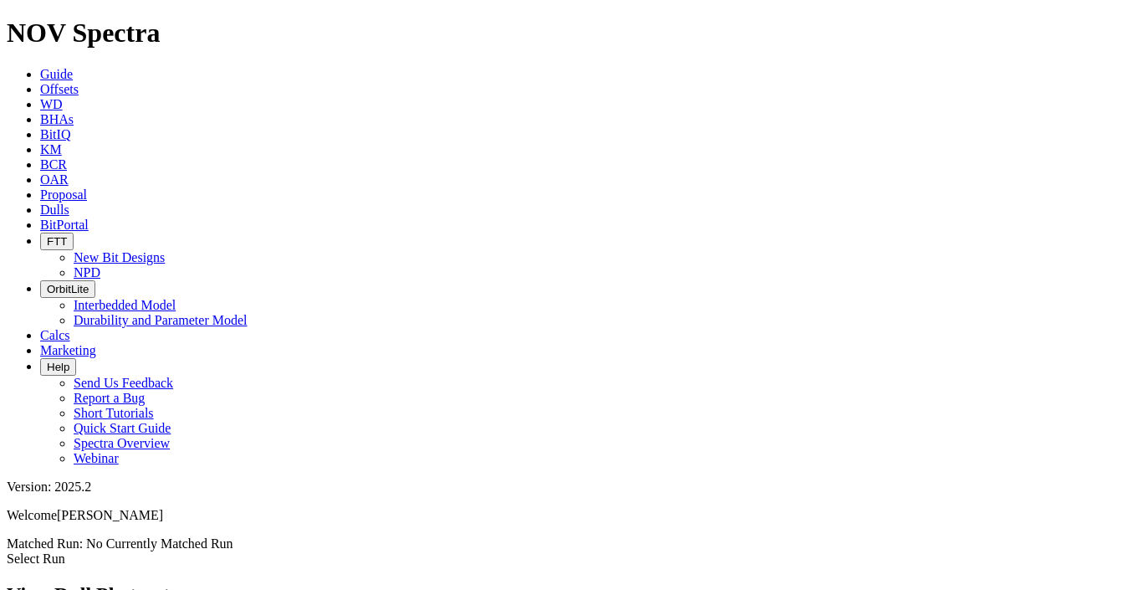
scroll to position [803, 0]
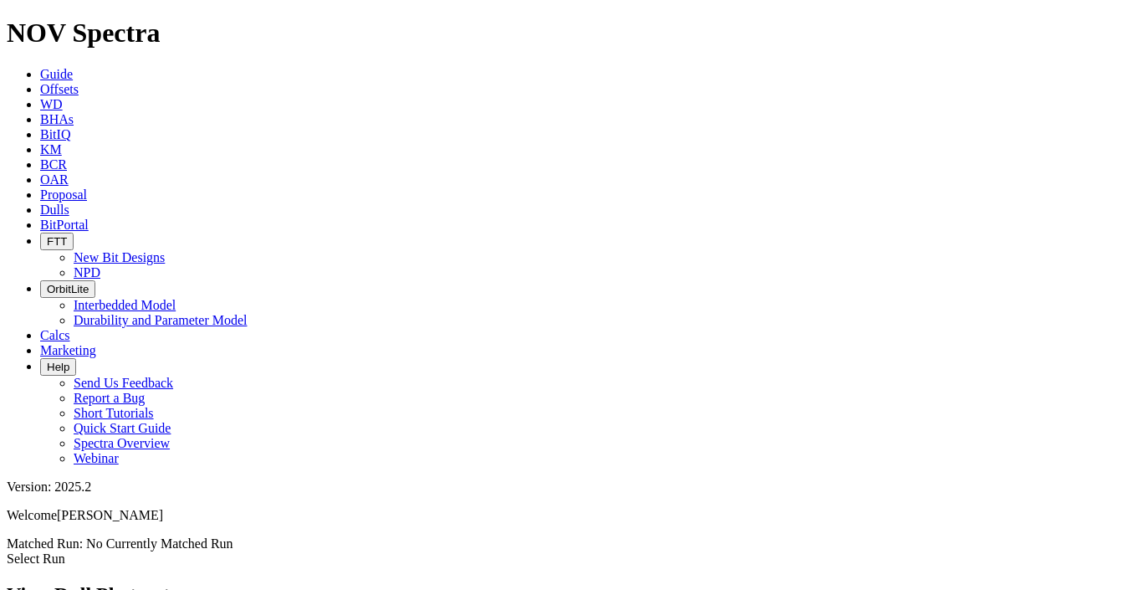
click at [69, 202] on span "Dulls" at bounding box center [54, 209] width 29 height 14
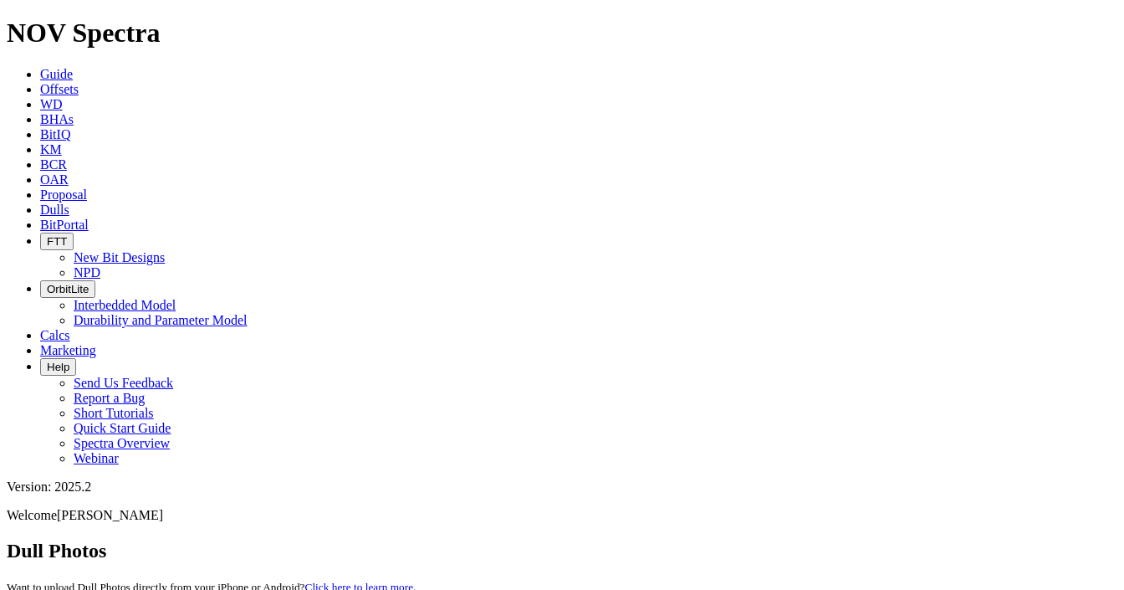
paste input "A317874"
type input "A317874"
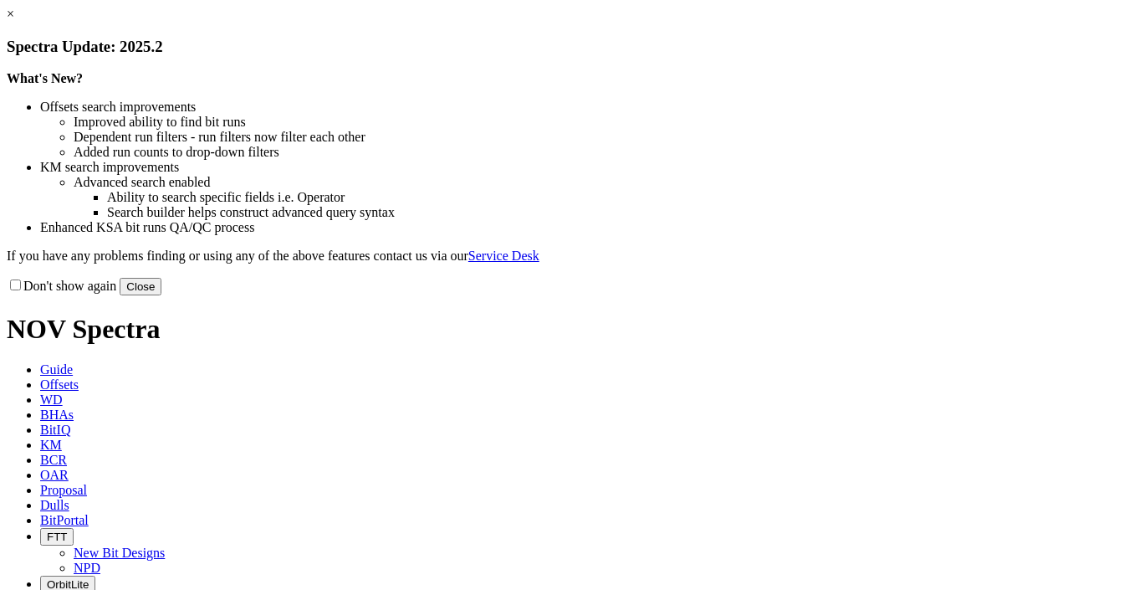
click at [14, 21] on link "×" at bounding box center [11, 14] width 8 height 14
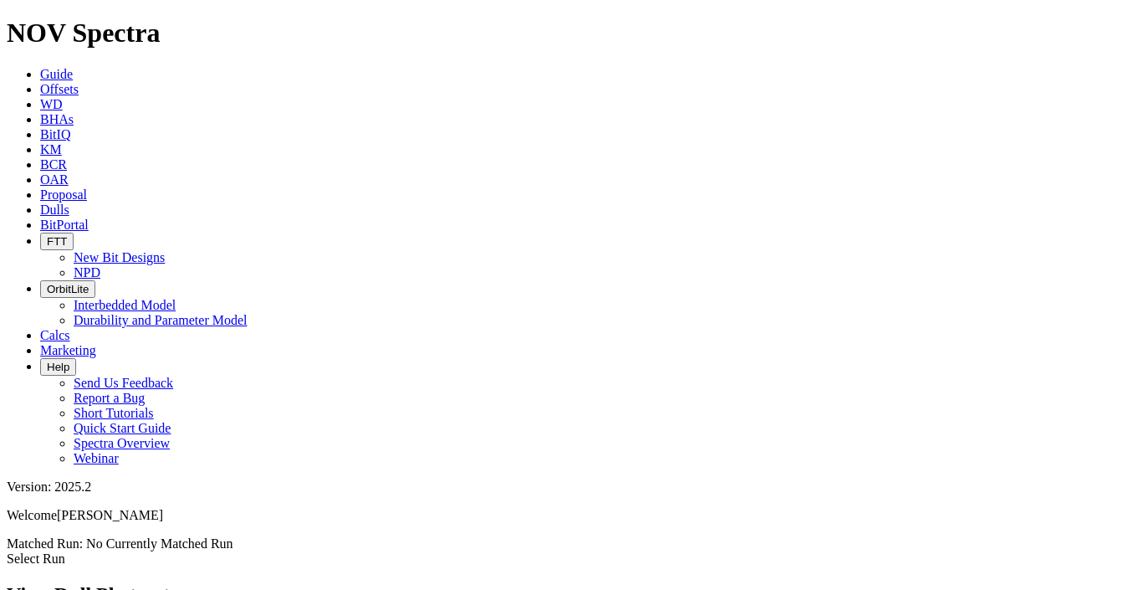
scroll to position [535, 0]
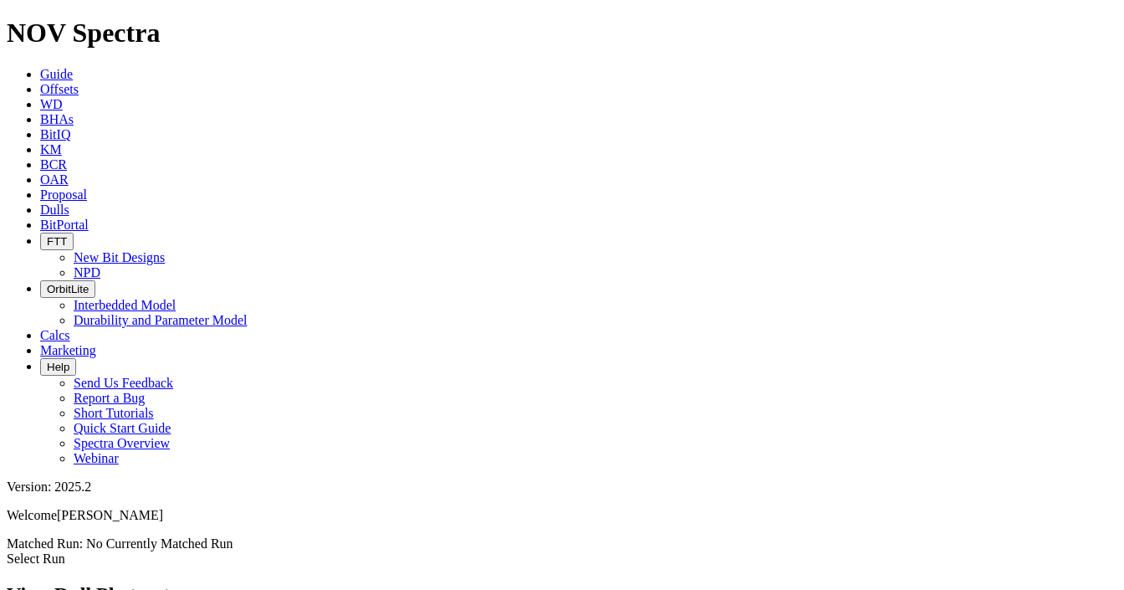
click at [69, 202] on span "Dulls" at bounding box center [54, 209] width 29 height 14
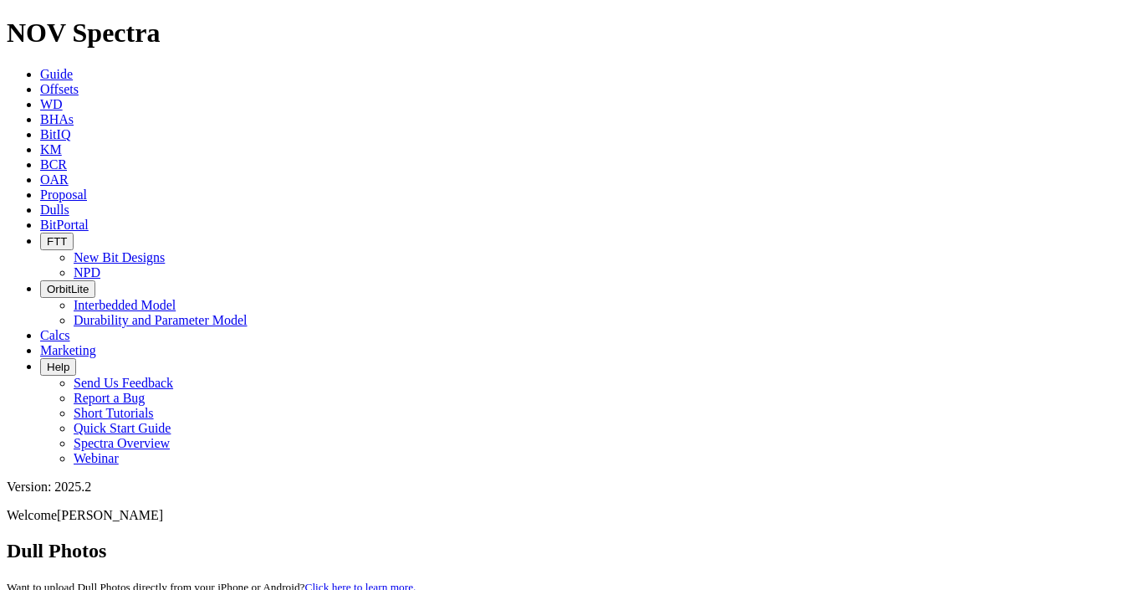
paste input "A316395"
type input "A316395"
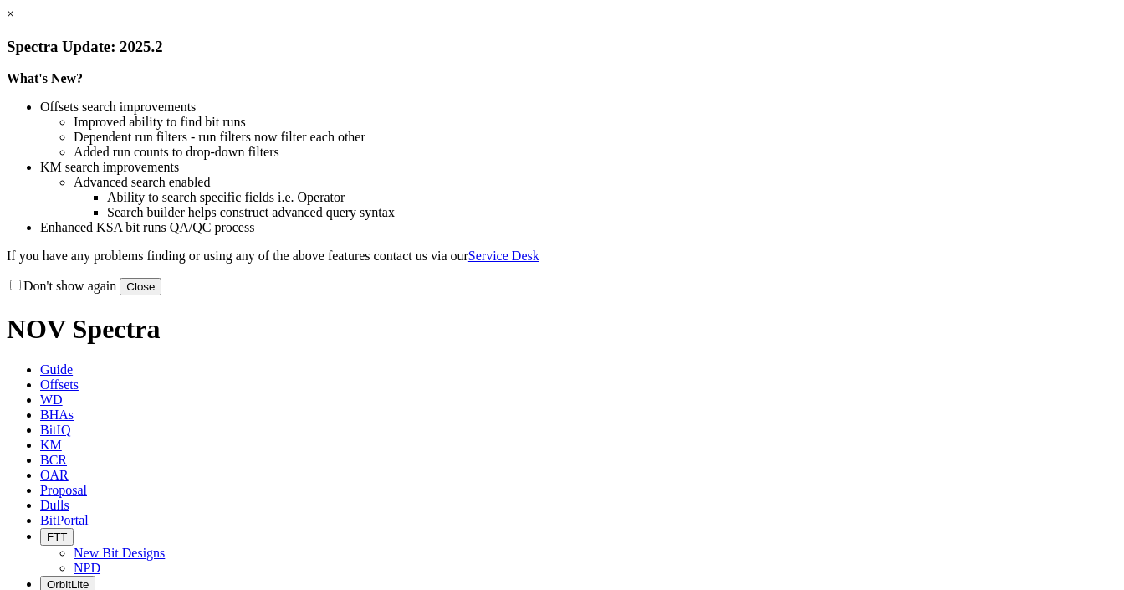
click at [14, 21] on link "×" at bounding box center [11, 14] width 8 height 14
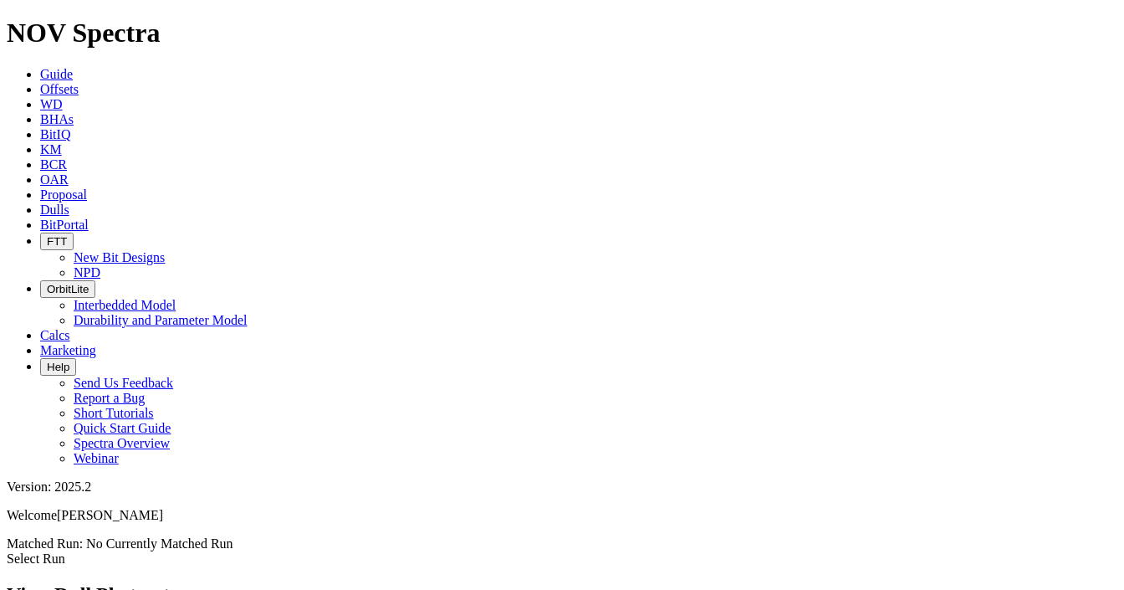
drag, startPoint x: 1040, startPoint y: 358, endPoint x: 1002, endPoint y: 354, distance: 37.9
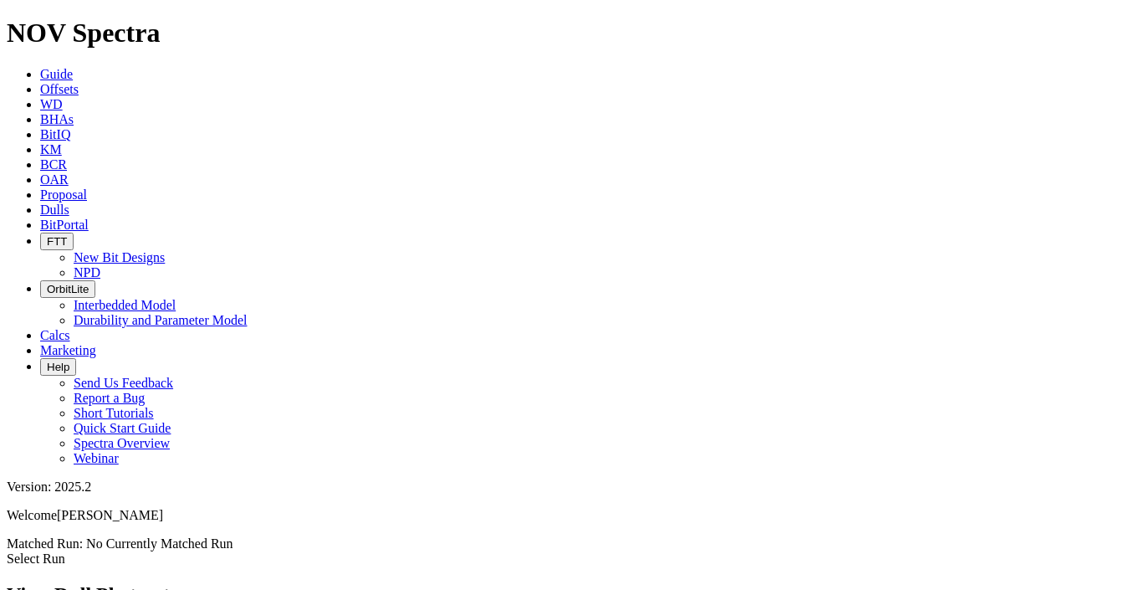
scroll to position [803, 0]
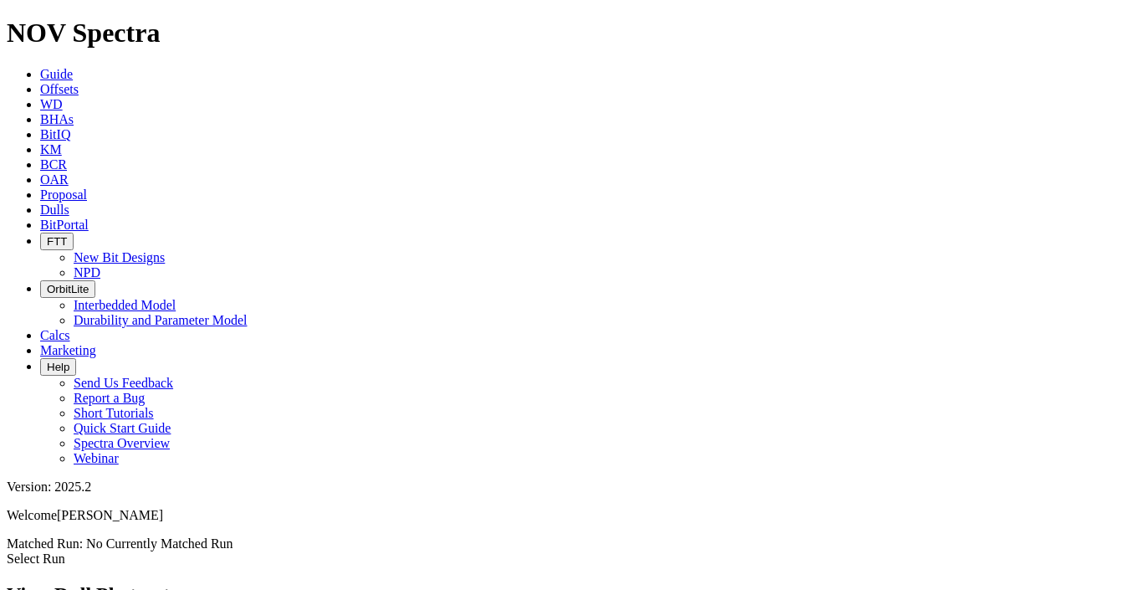
click at [69, 202] on span "Dulls" at bounding box center [54, 209] width 29 height 14
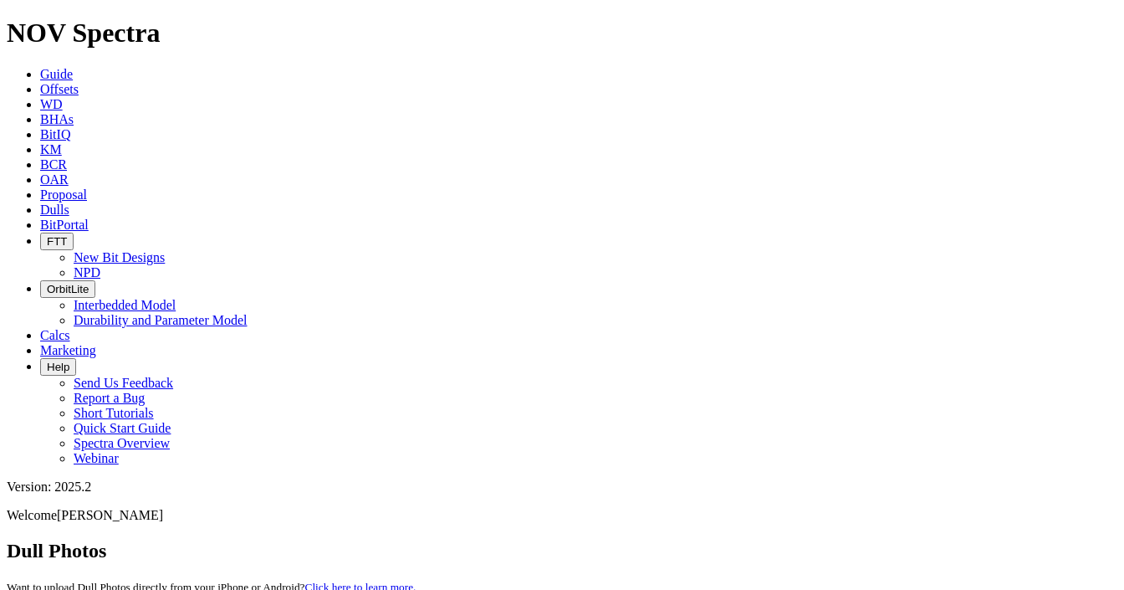
paste input "A316270"
paste input "705"
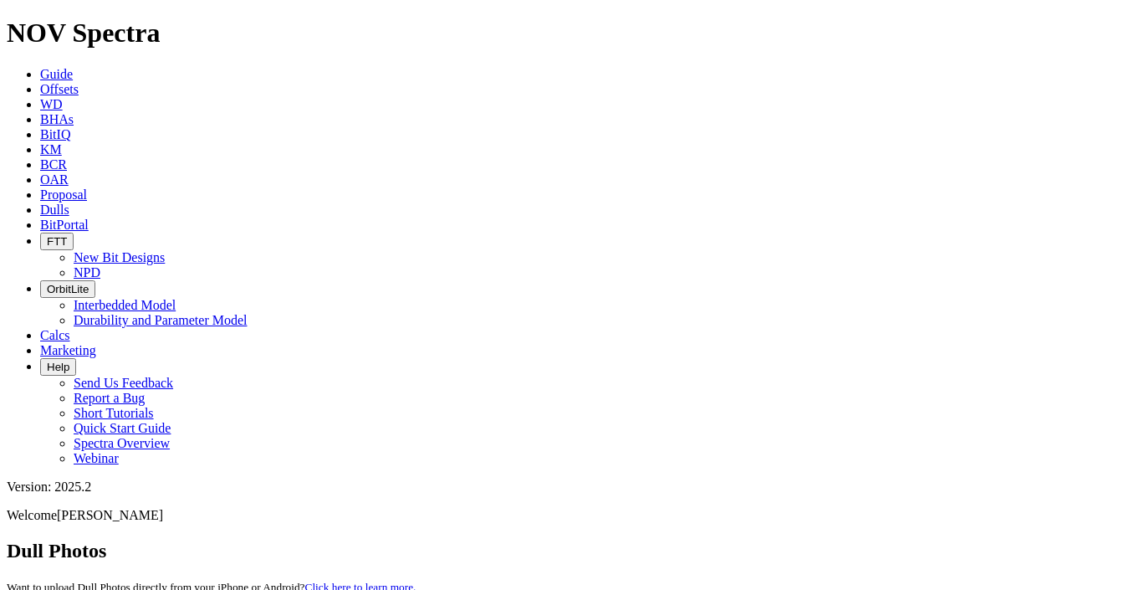
paste input "270"
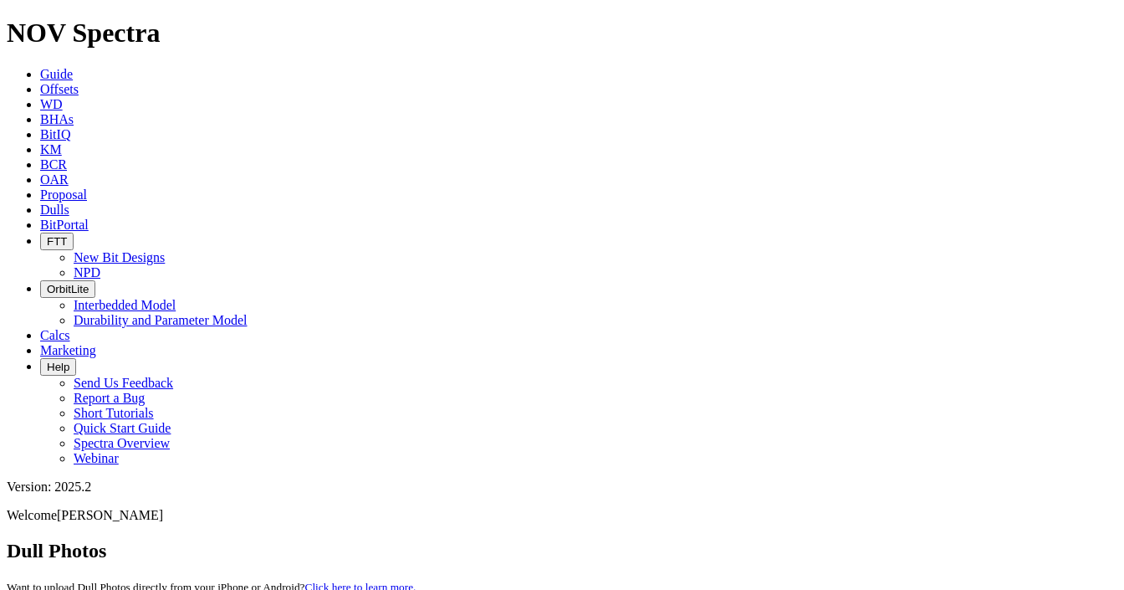
paste input "01692"
paste input "12660"
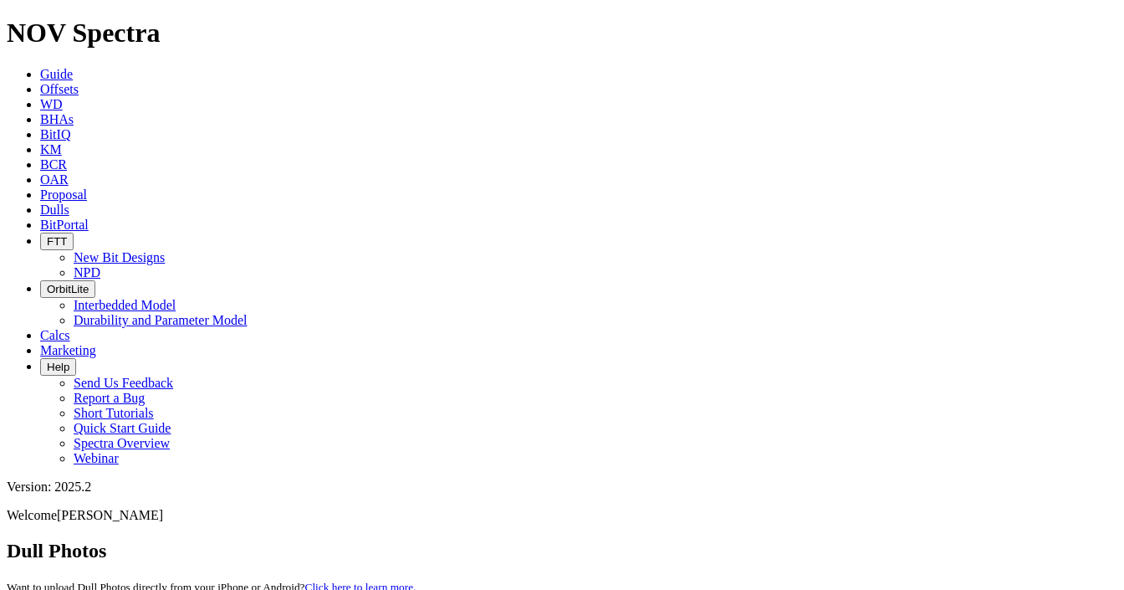
type input "A312660"
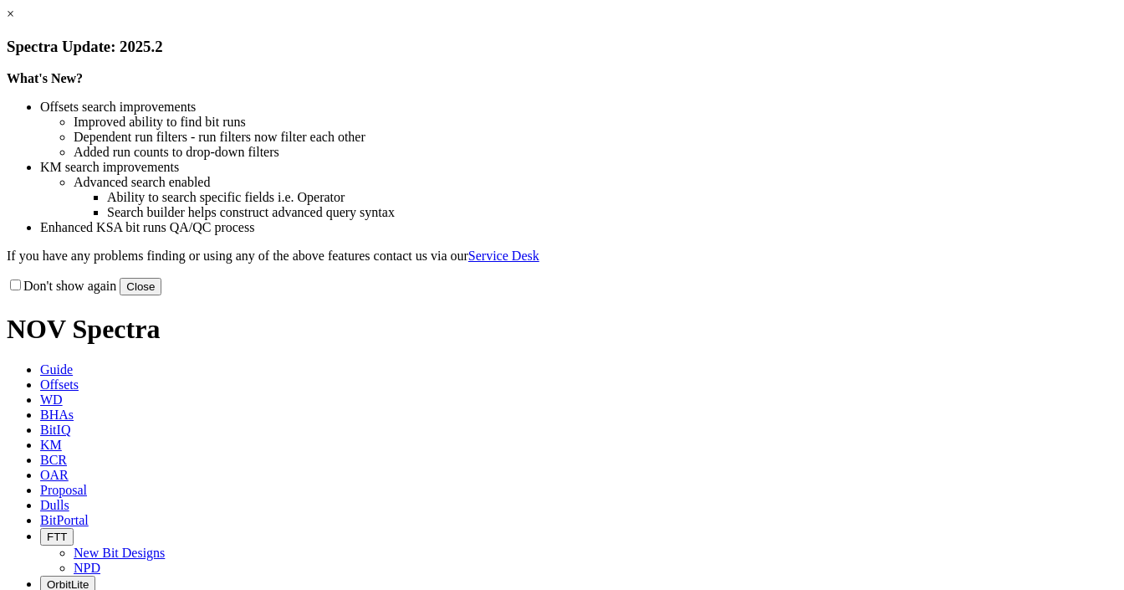
click at [14, 21] on link "×" at bounding box center [11, 14] width 8 height 14
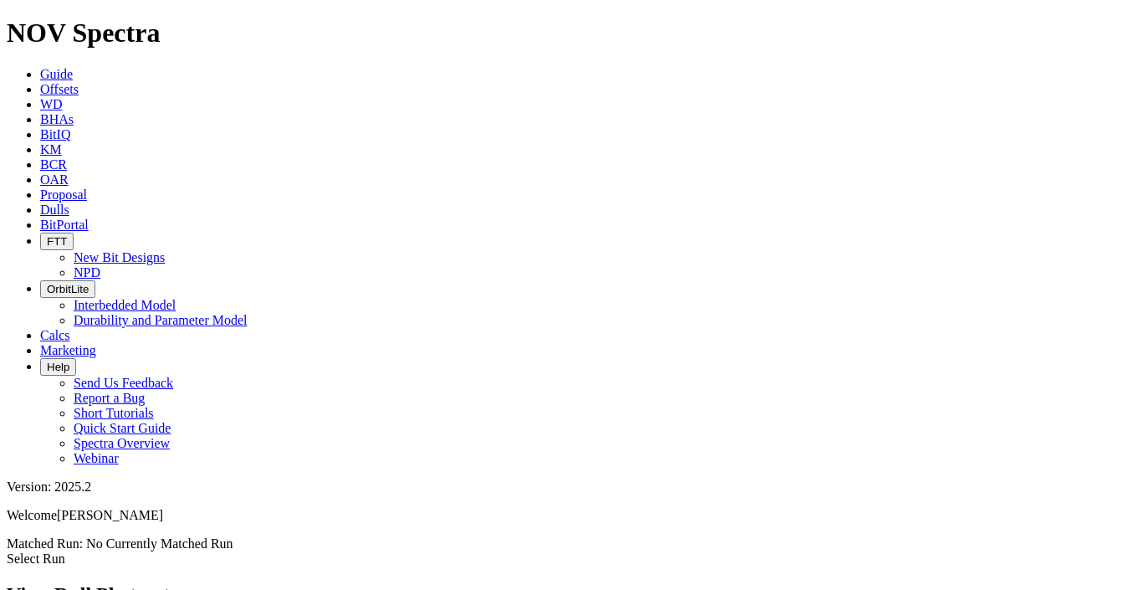
scroll to position [201, 0]
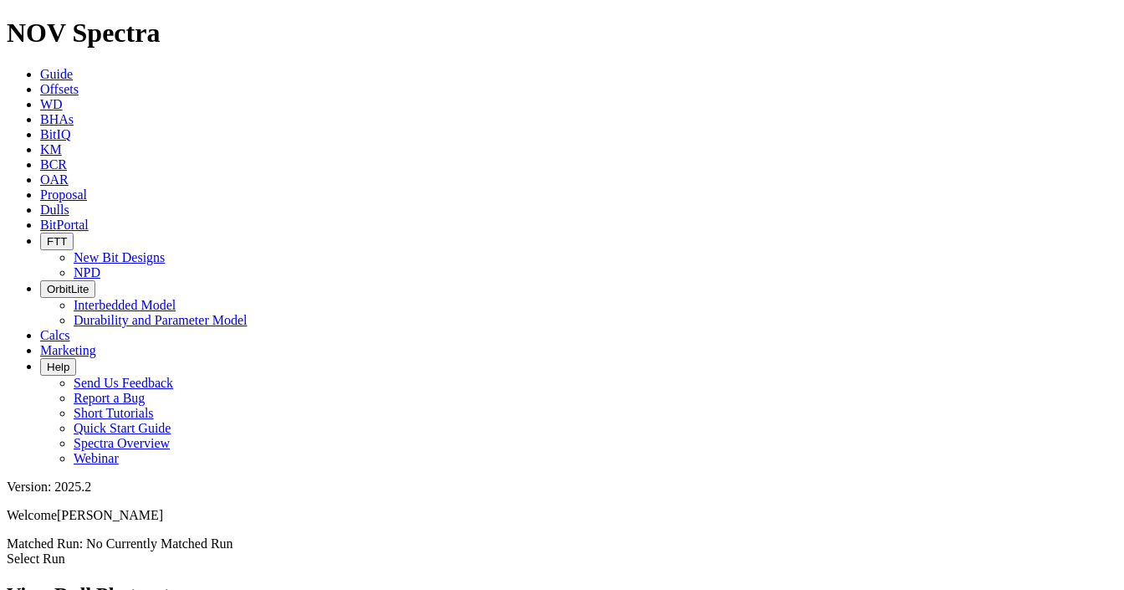
scroll to position [1606, 0]
click at [933, 551] on div "Select Run" at bounding box center [562, 558] width 1111 height 15
click at [40, 202] on icon at bounding box center [40, 209] width 0 height 14
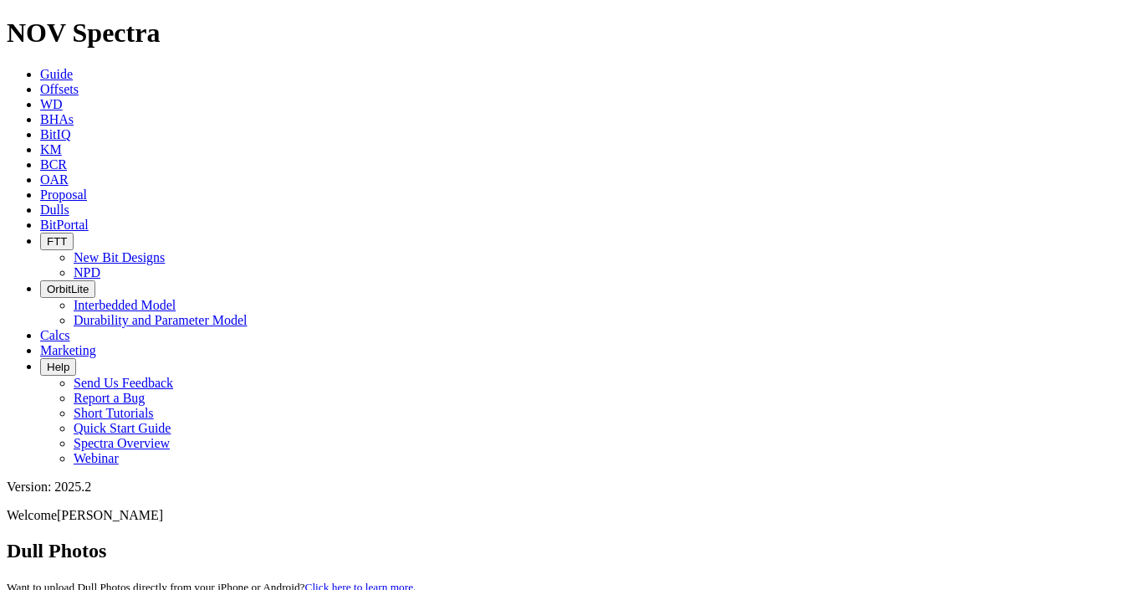
paste input "a320050"
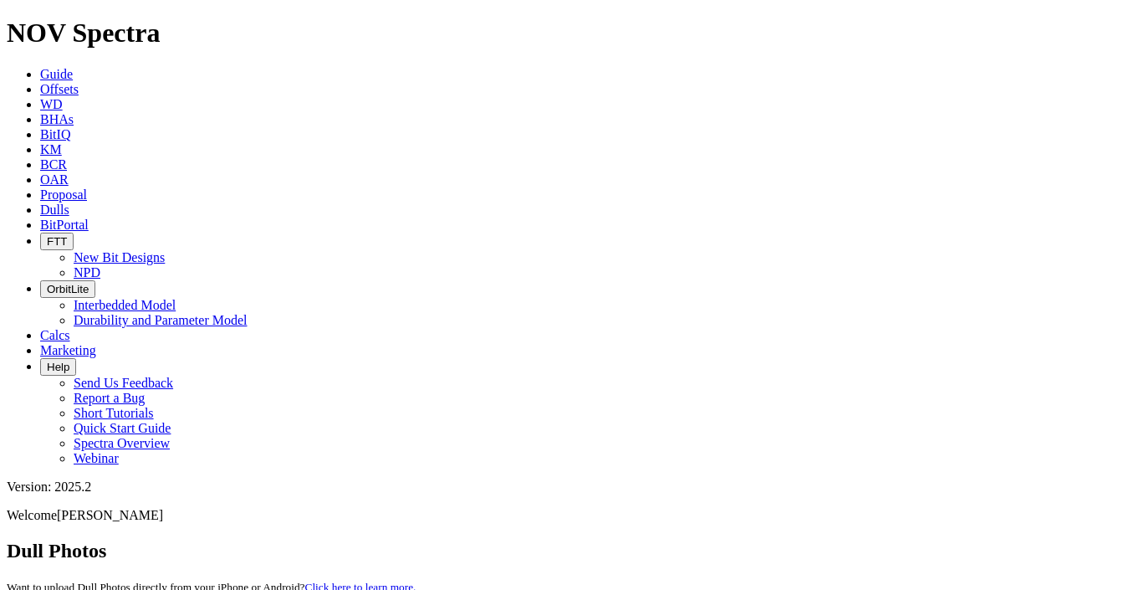
paste input "A320052"
type input "A320052"
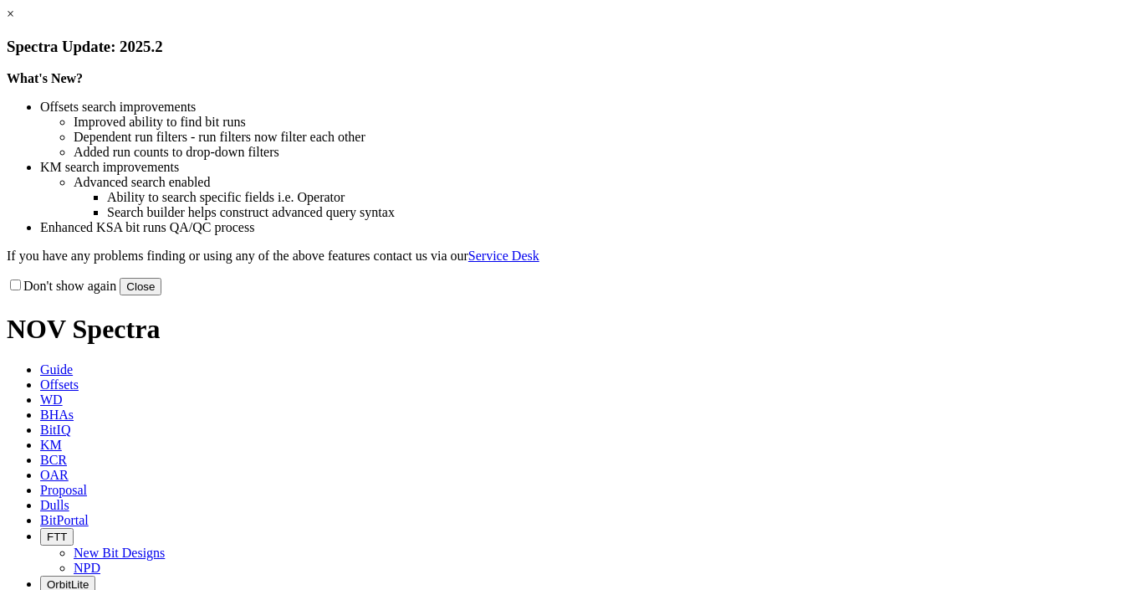
click at [161, 295] on button "Close" at bounding box center [141, 287] width 42 height 18
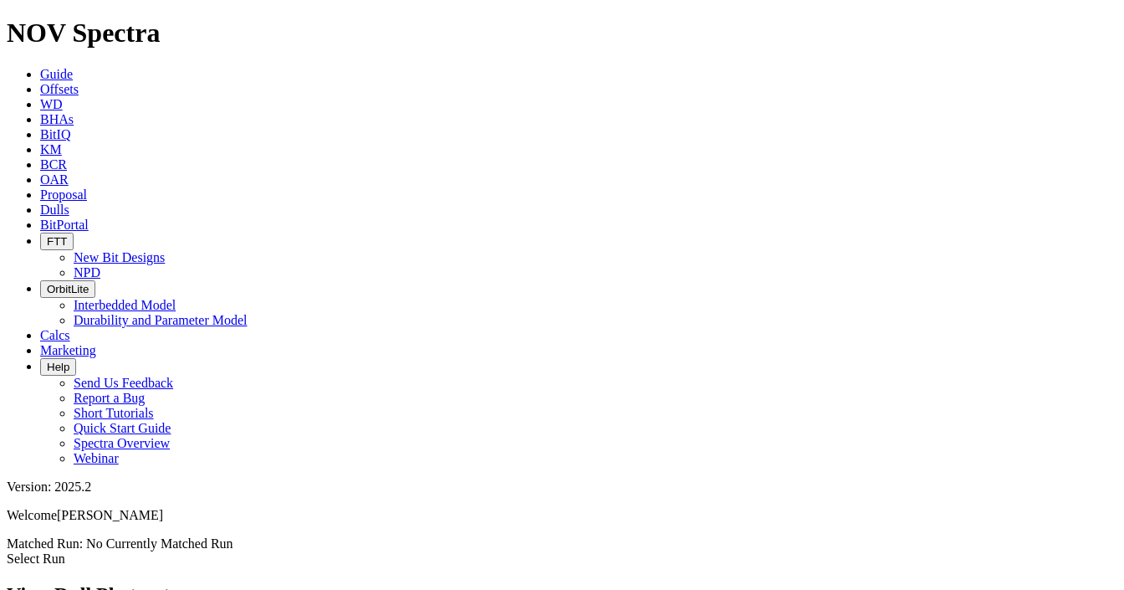
scroll to position [268, 0]
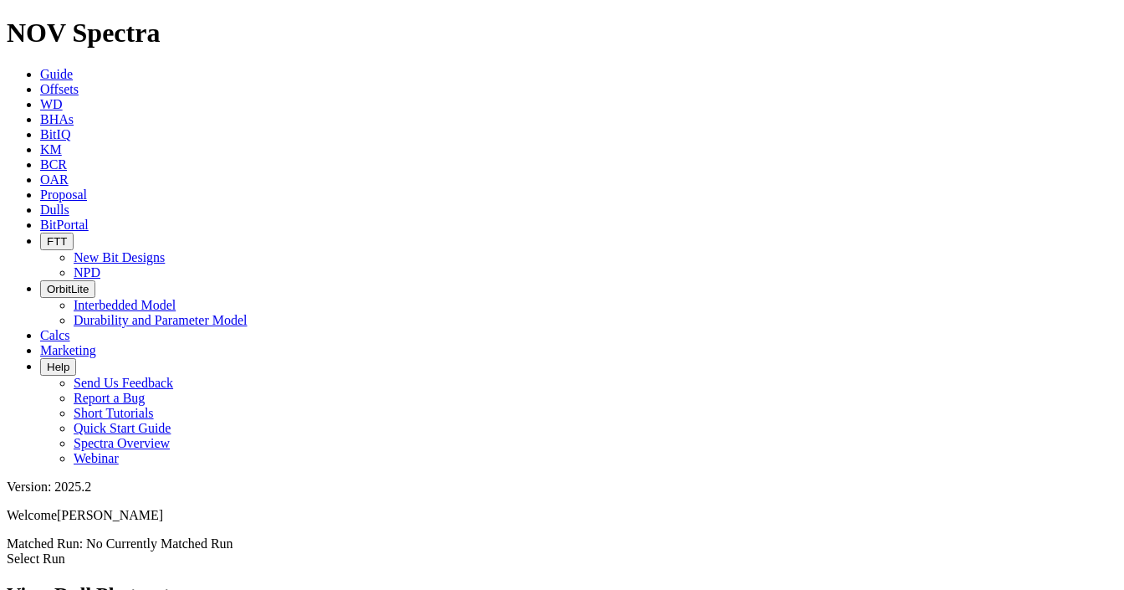
scroll to position [1740, 0]
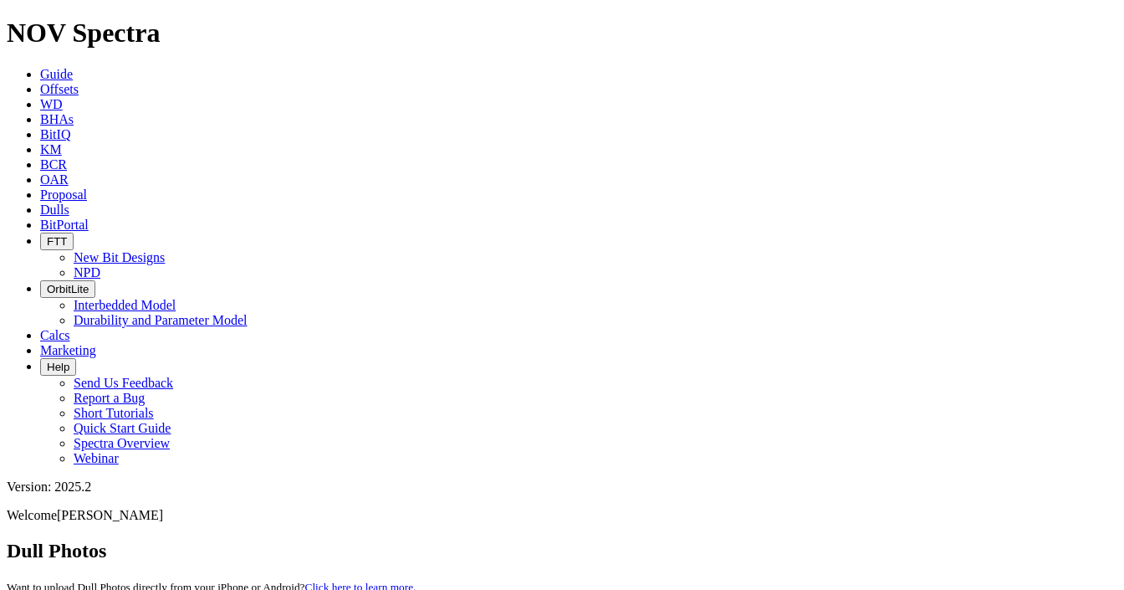
paste input "01692"
paste input "18685"
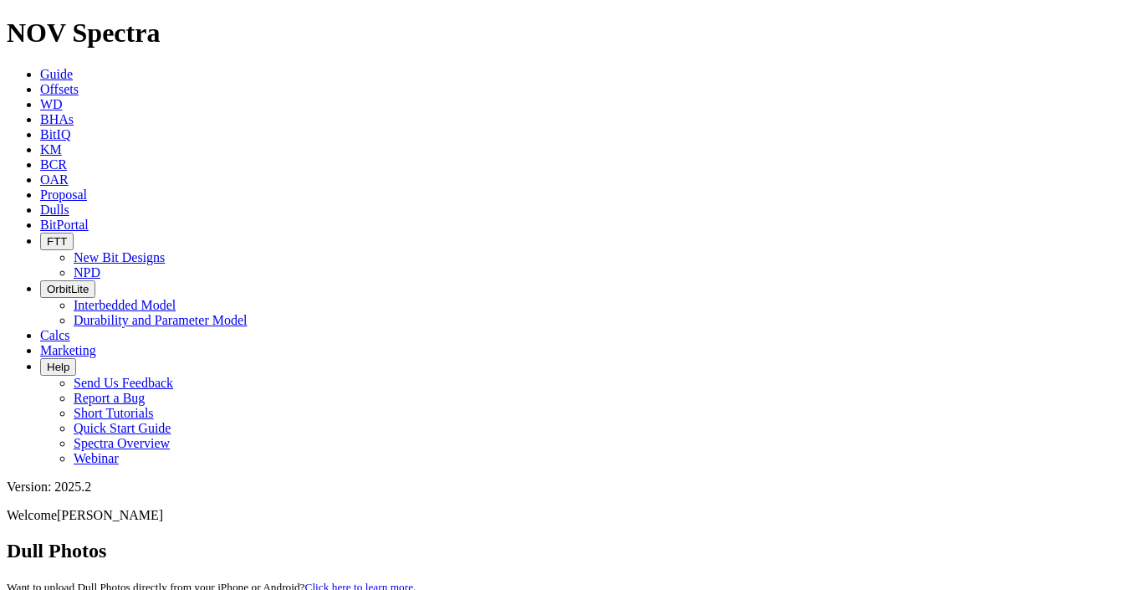
type input "A318685"
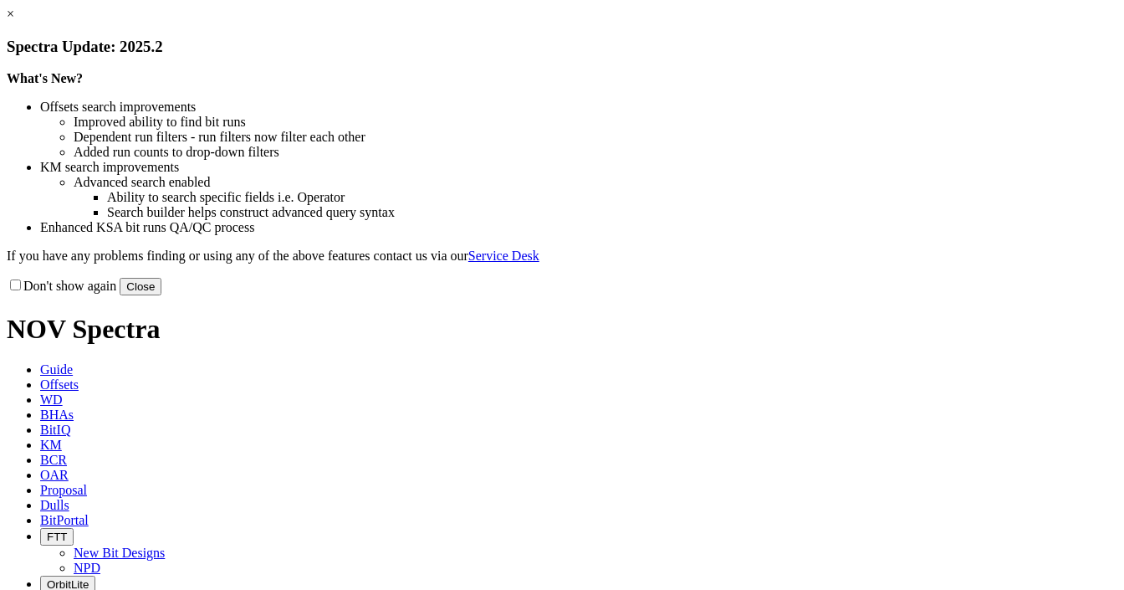
click at [14, 21] on link "×" at bounding box center [11, 14] width 8 height 14
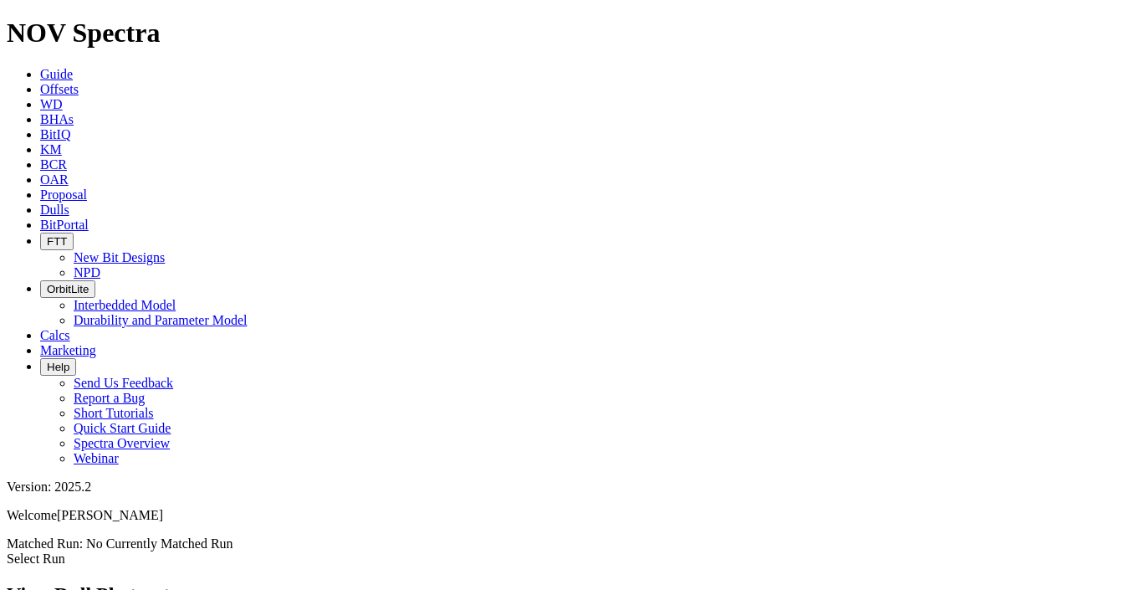
scroll to position [736, 0]
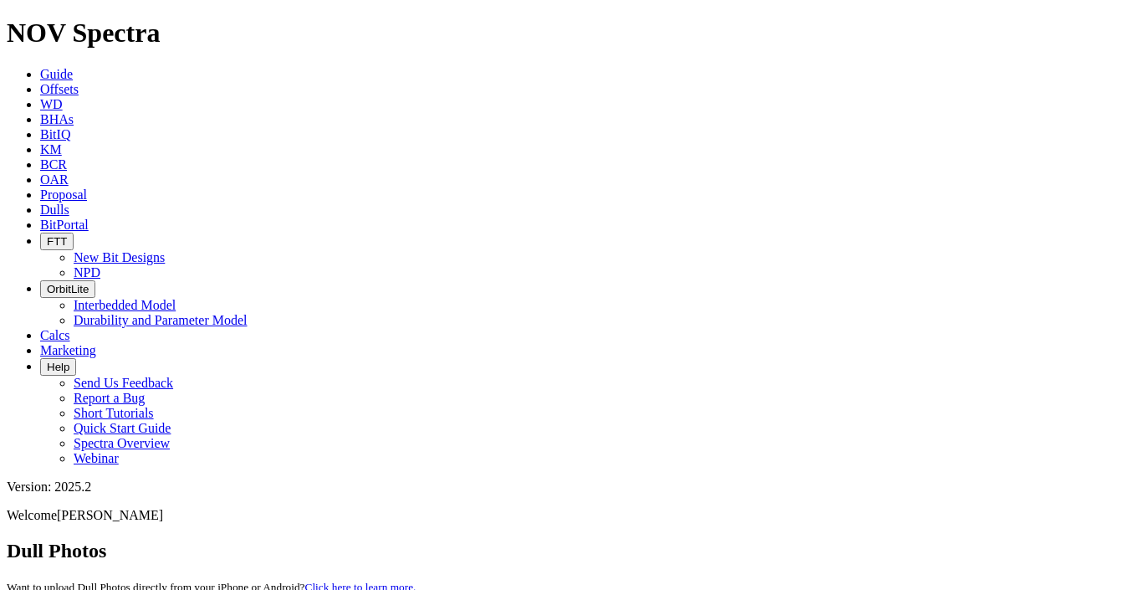
drag, startPoint x: 0, startPoint y: 0, endPoint x: 746, endPoint y: 82, distance: 750.6
paste input "2005"
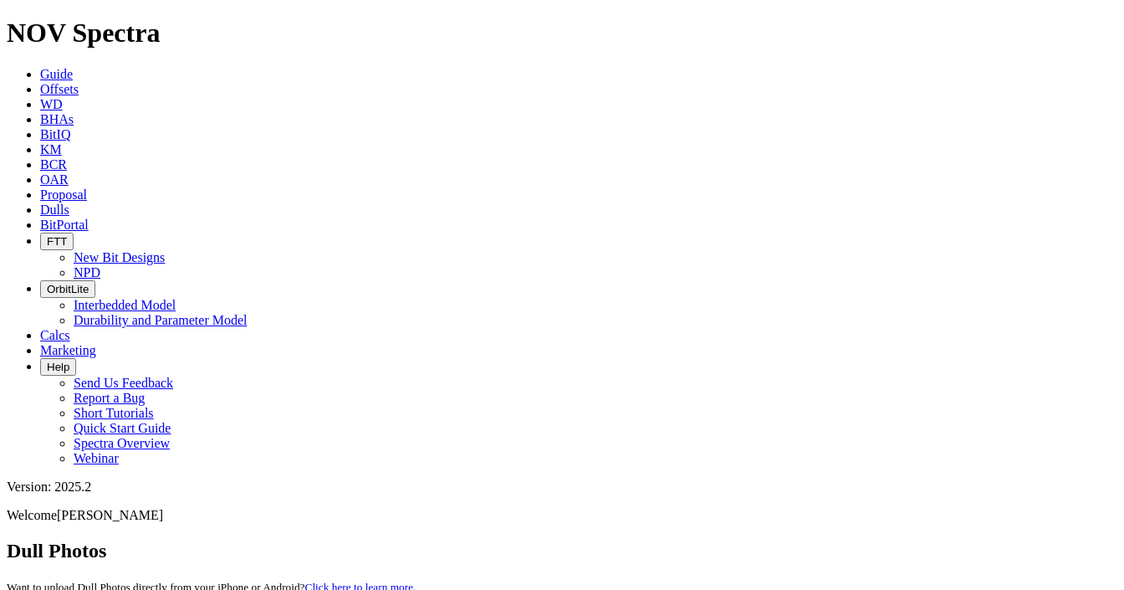
paste input "16270"
paste input "a32005"
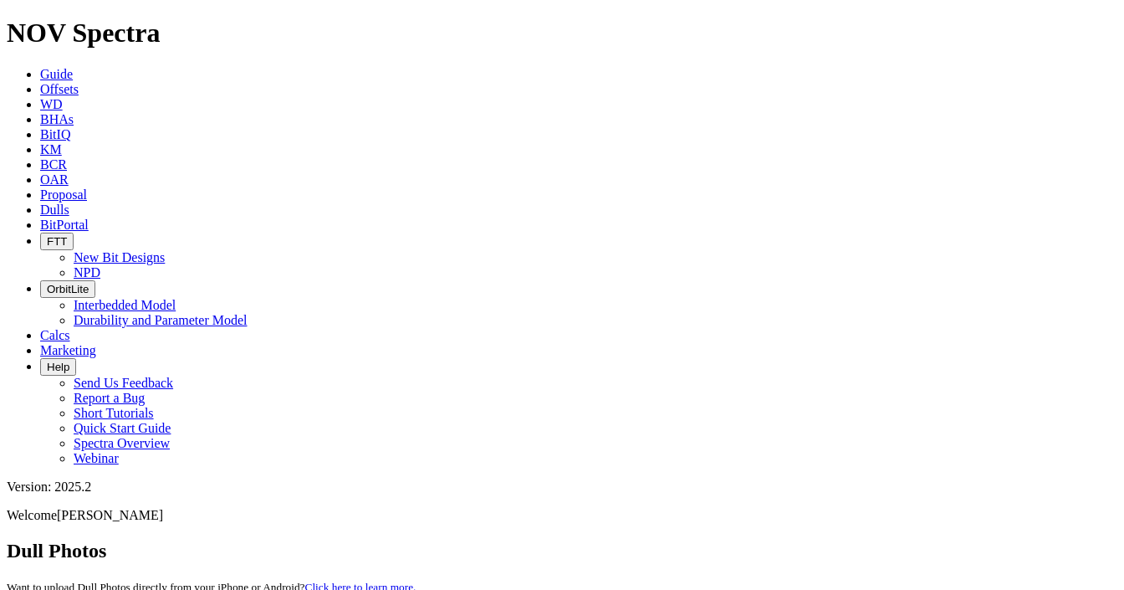
paste input "A31627"
paste input "20052"
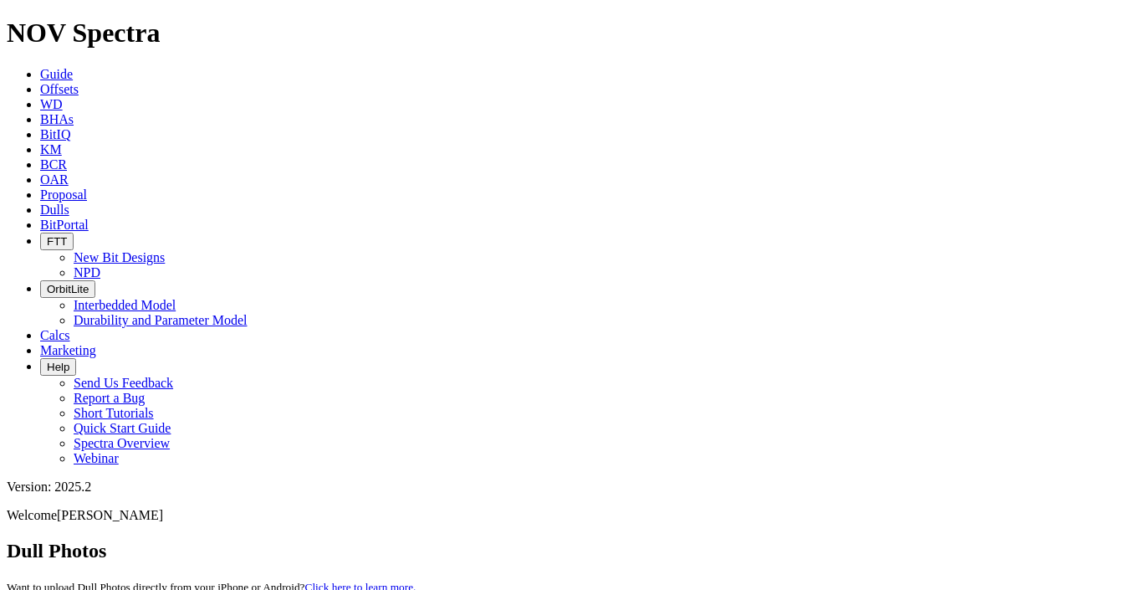
type input "A320052"
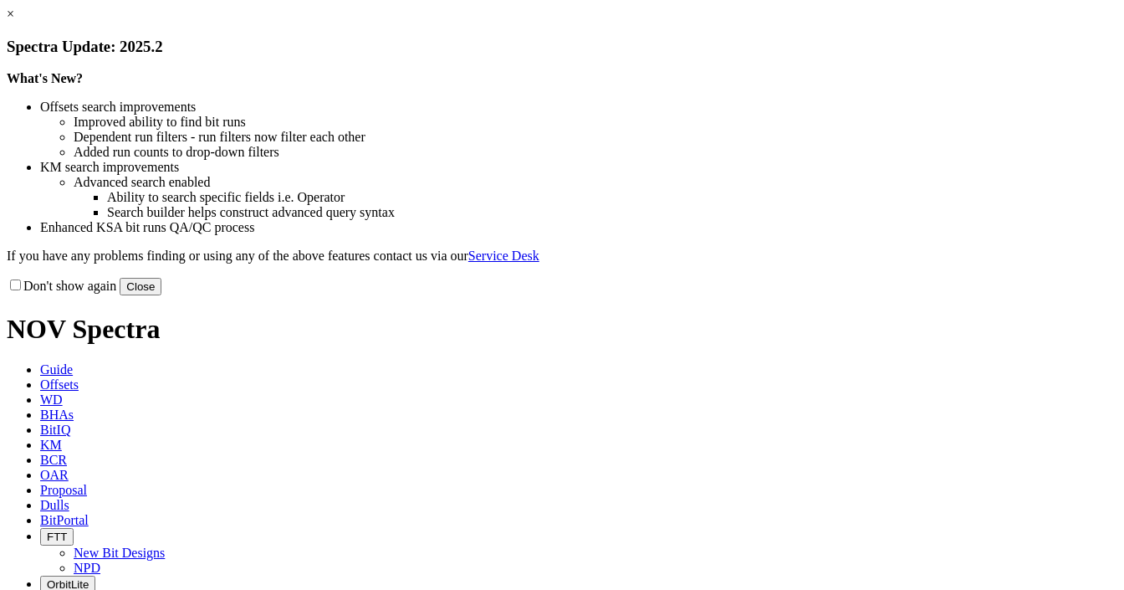
click at [161, 295] on button "Close" at bounding box center [141, 287] width 42 height 18
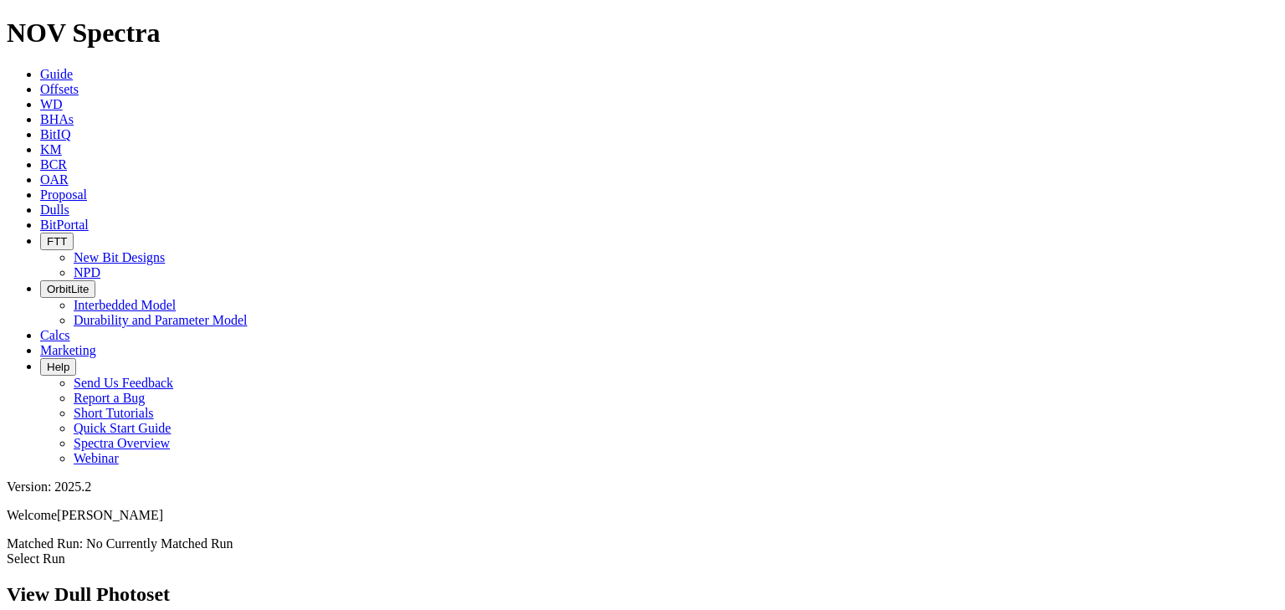
copy span "A320052"
